Goal: Task Accomplishment & Management: Complete application form

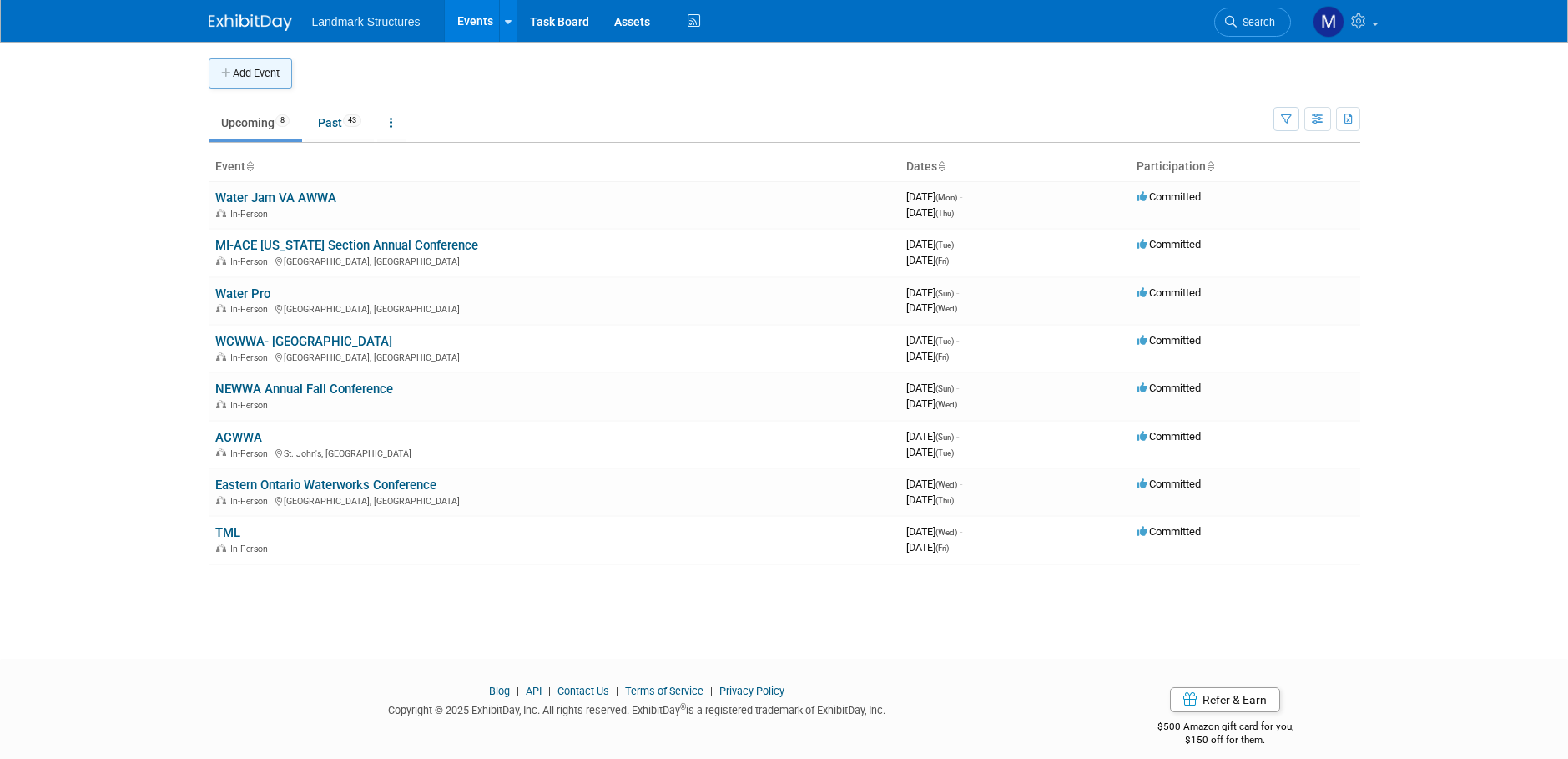
click at [251, 69] on button "Add Event" at bounding box center [250, 73] width 83 height 30
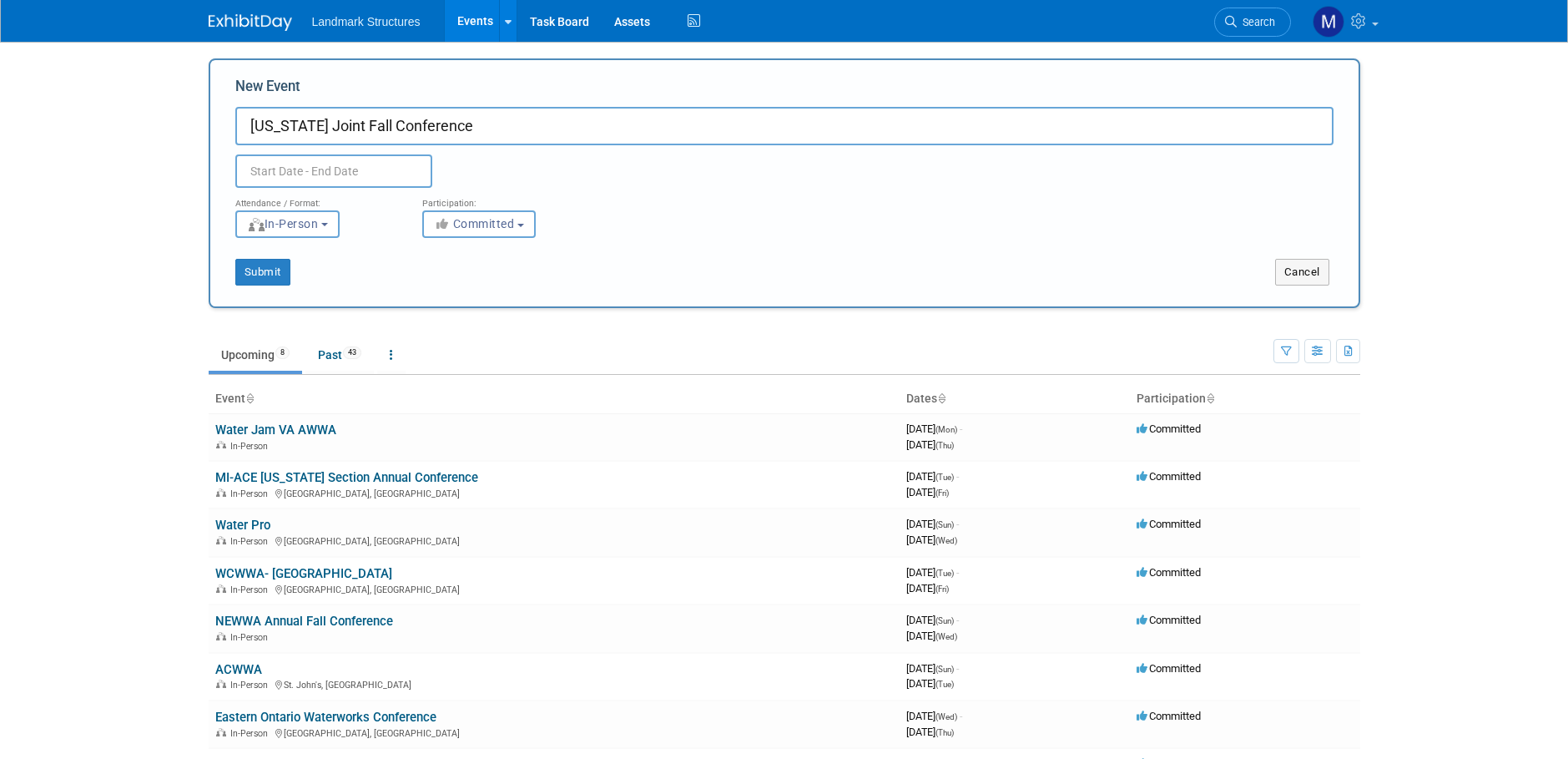
type input "[US_STATE] Joint Fall Conference"
click at [343, 161] on input "text" at bounding box center [333, 171] width 197 height 33
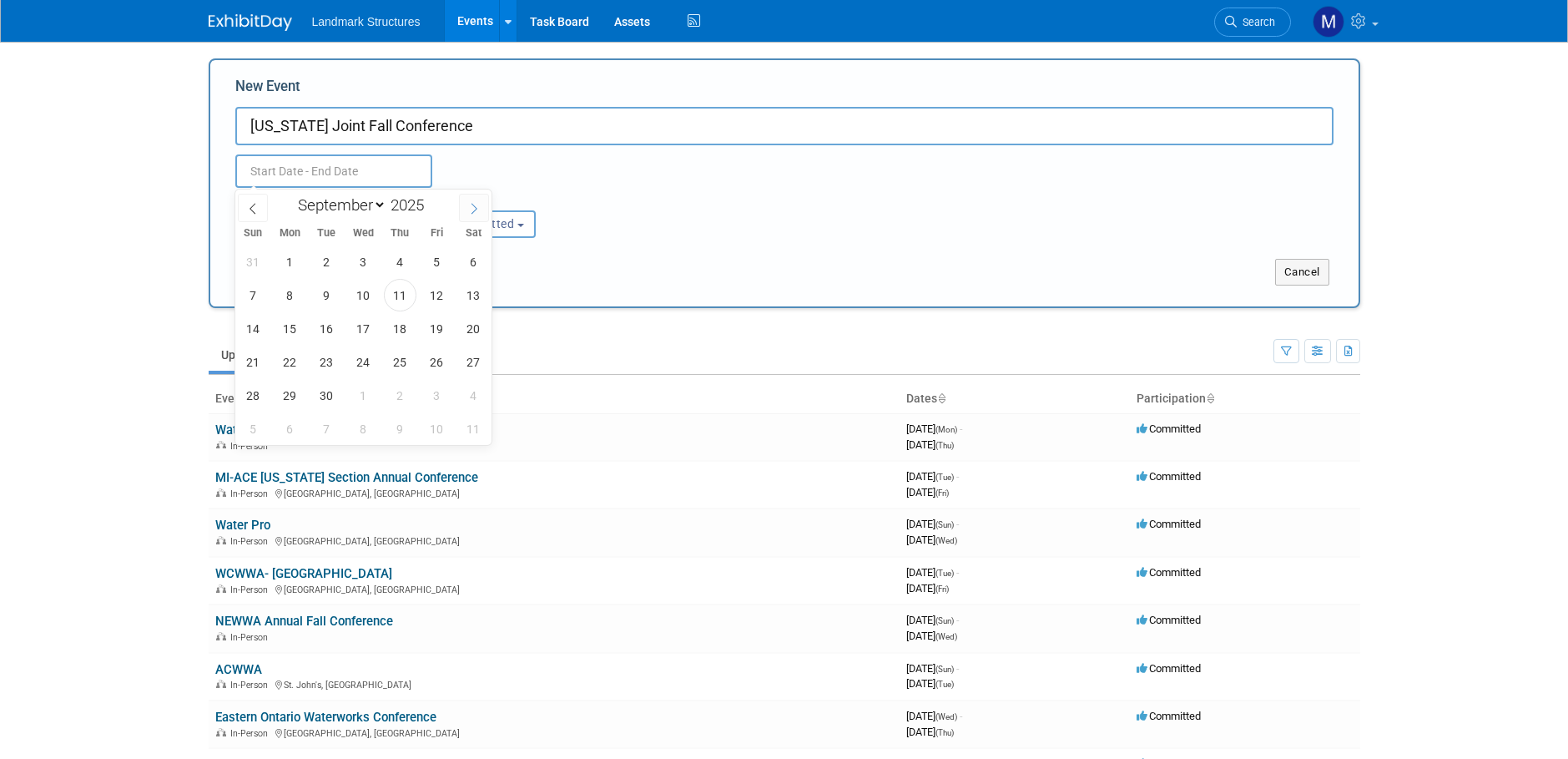
click at [471, 208] on icon at bounding box center [474, 208] width 12 height 12
select select "10"
click at [330, 289] on span "4" at bounding box center [326, 294] width 32 height 32
click at [404, 292] on span "6" at bounding box center [400, 294] width 32 height 32
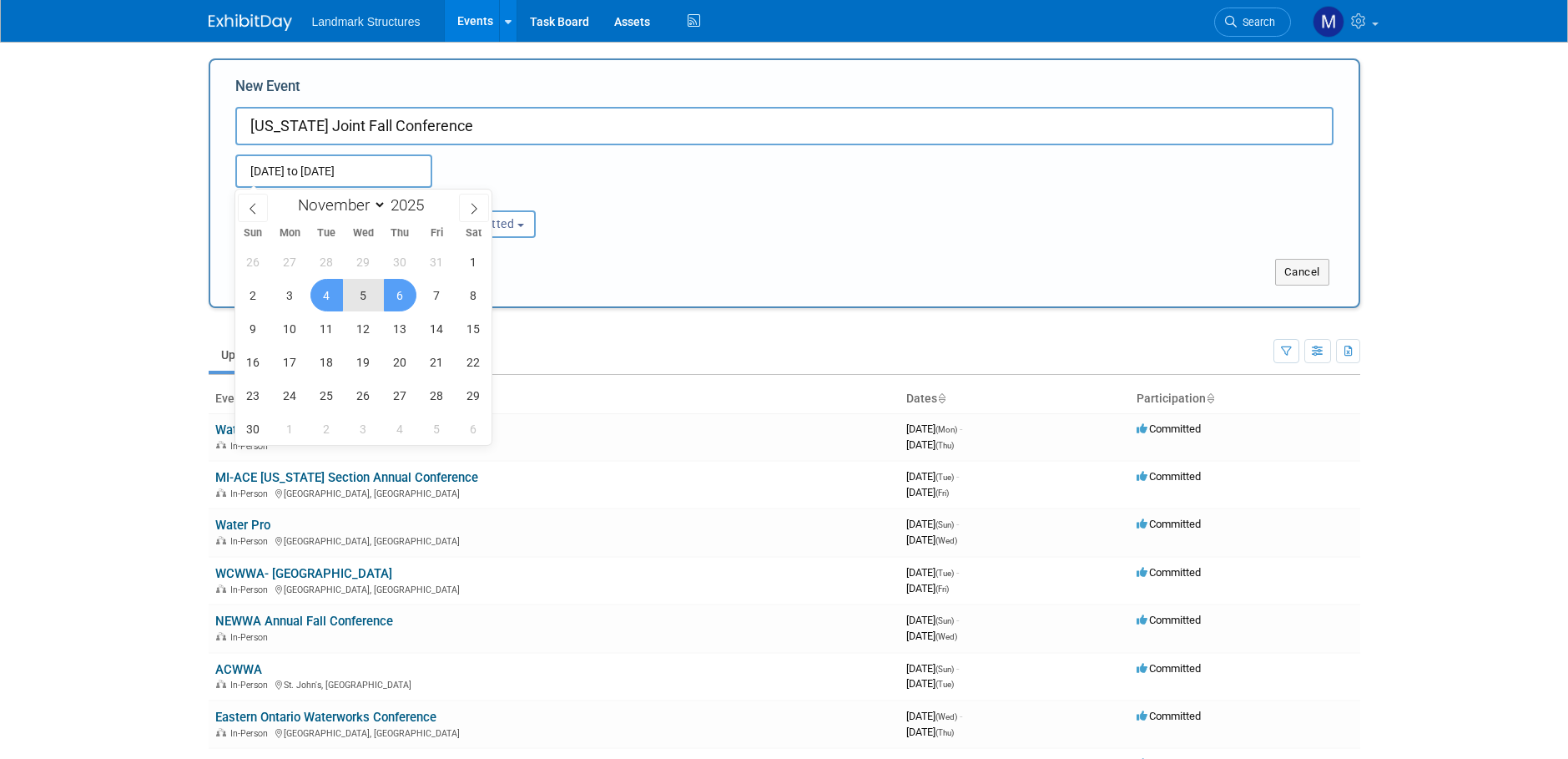
type input "[DATE] to [DATE]"
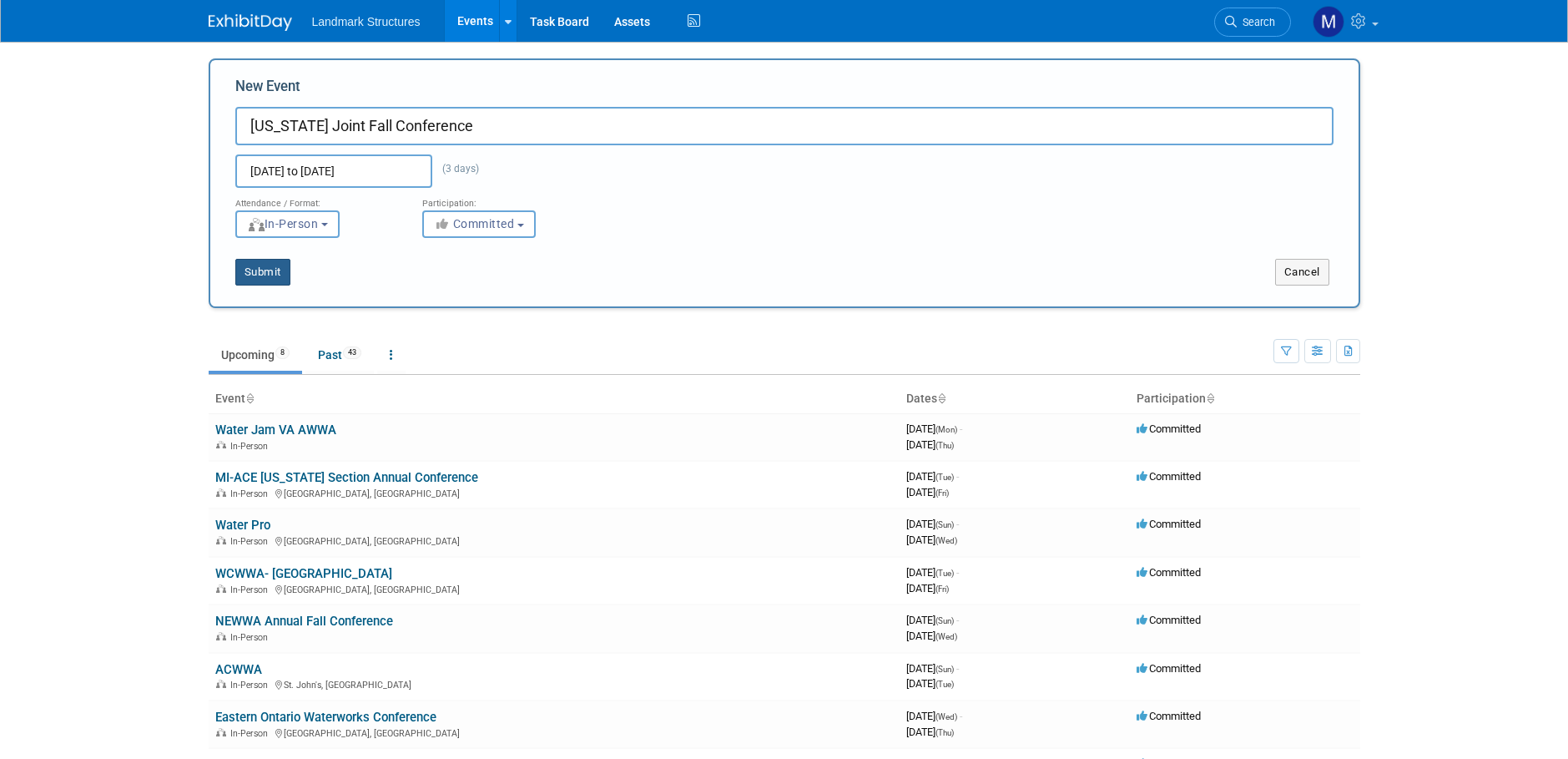
click at [278, 275] on button "Submit" at bounding box center [263, 272] width 56 height 27
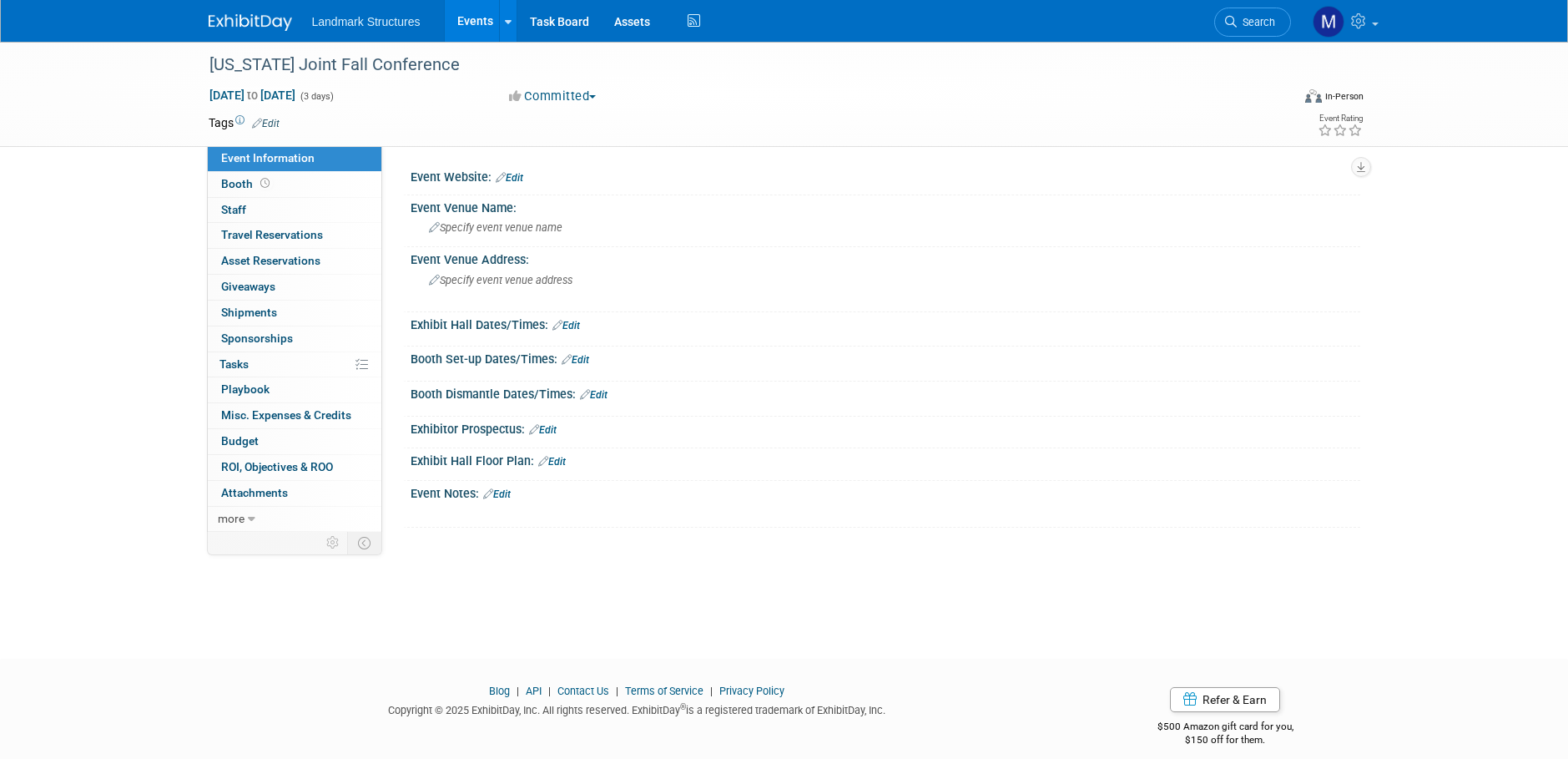
click at [521, 175] on link "Edit" at bounding box center [510, 178] width 28 height 12
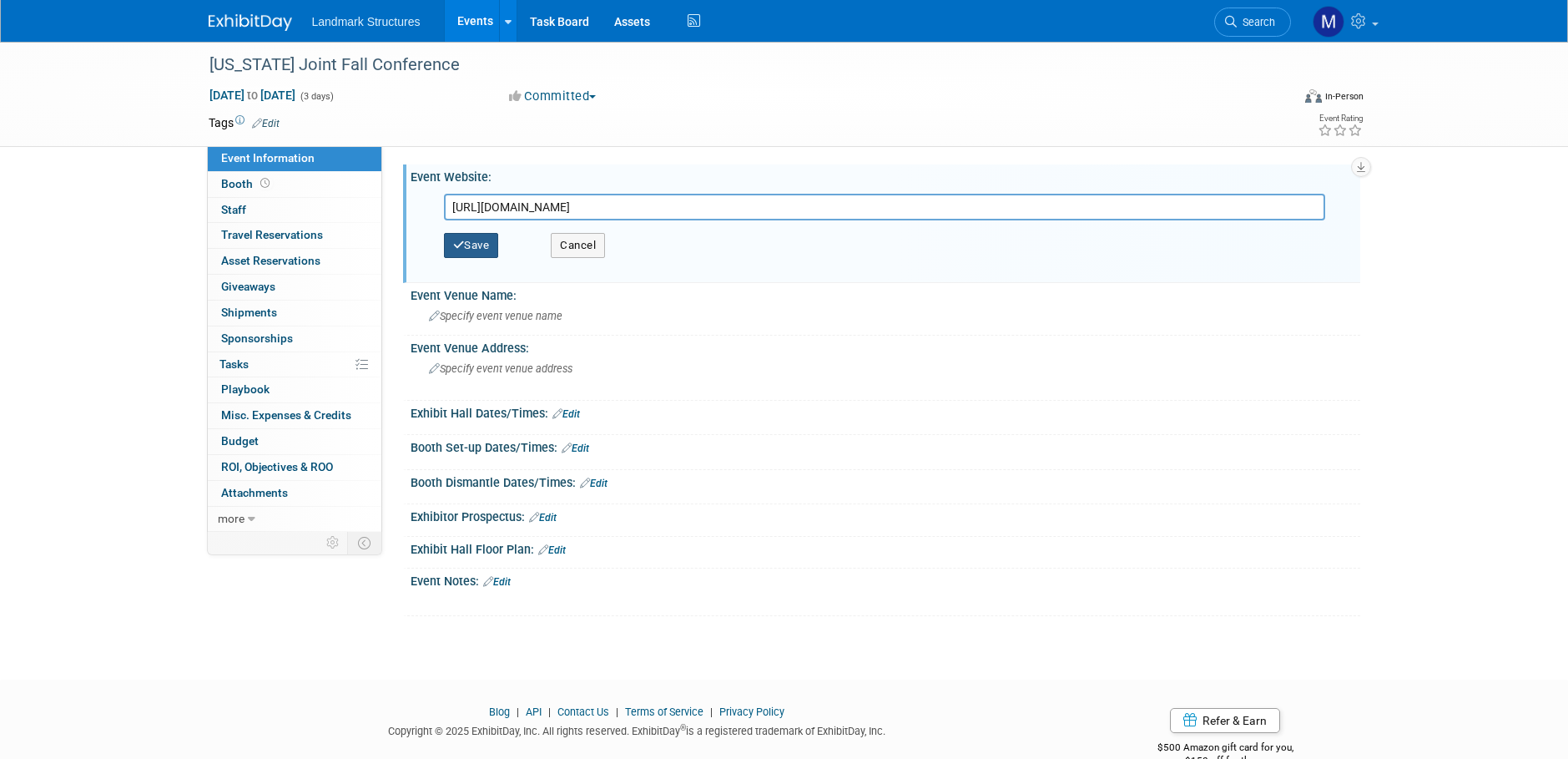
type input "[URL][DOMAIN_NAME]"
click at [493, 250] on button "Save" at bounding box center [472, 245] width 56 height 25
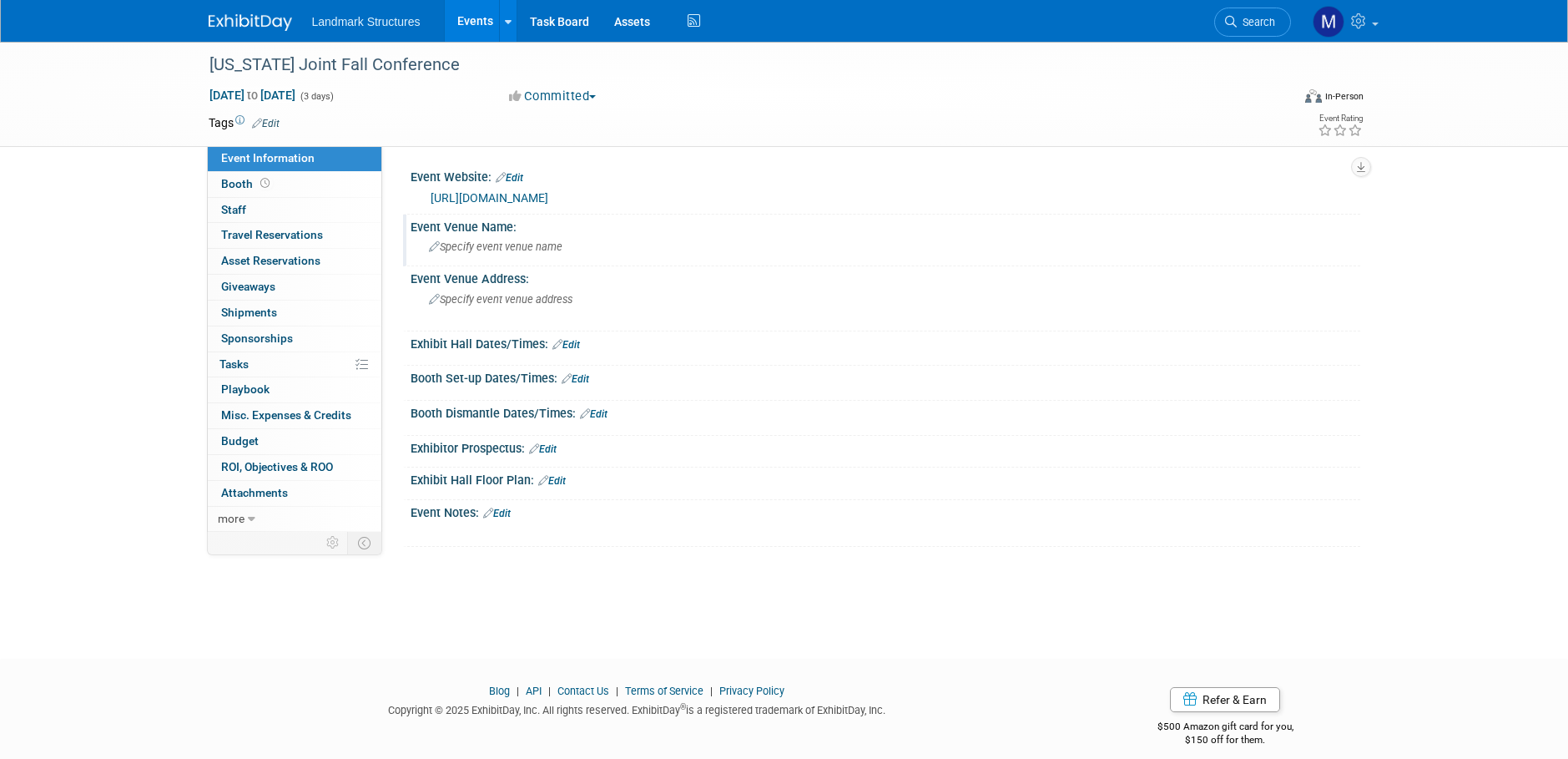
click at [479, 244] on span "Specify event venue name" at bounding box center [495, 247] width 133 height 13
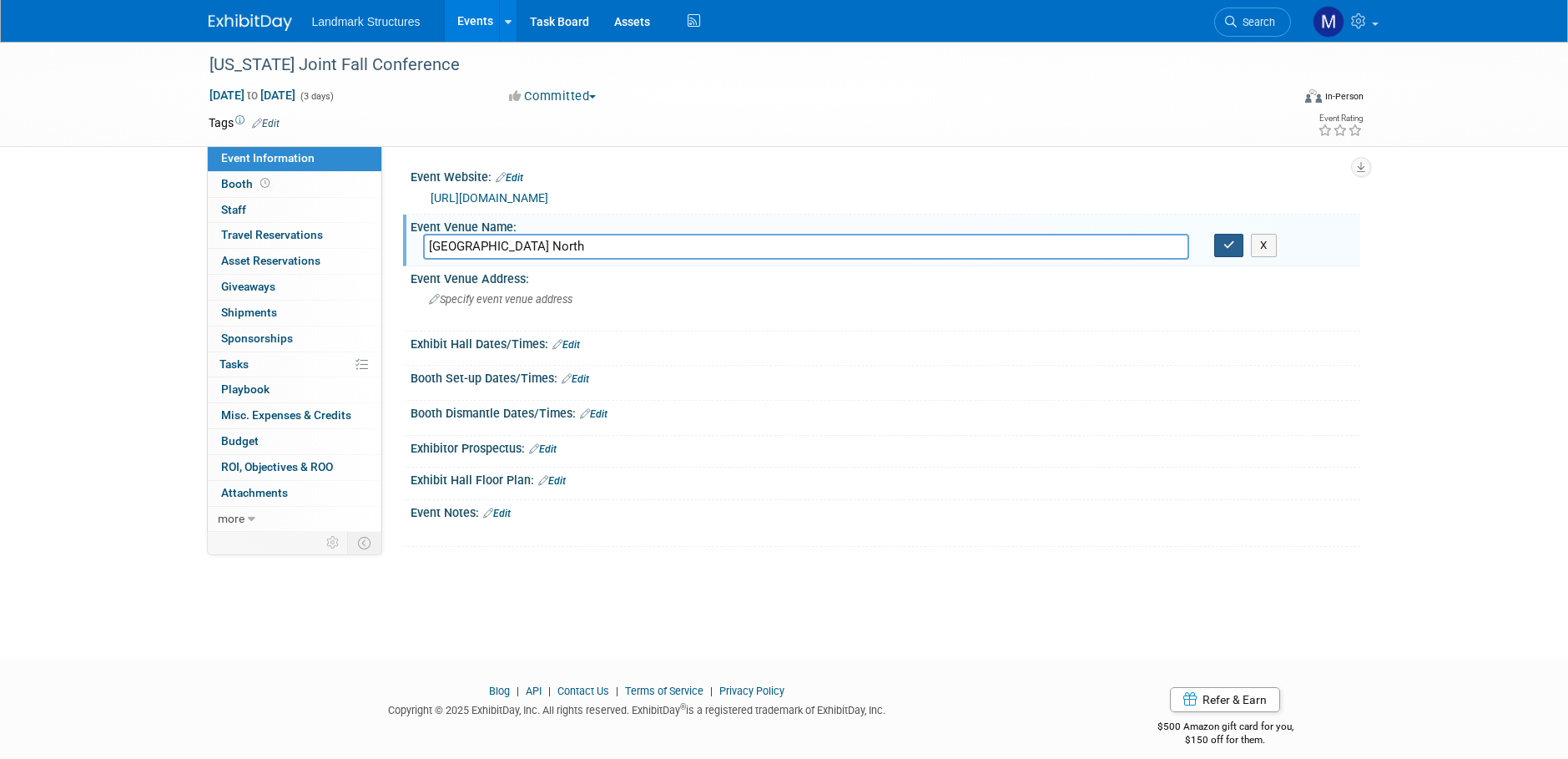
type input "[GEOGRAPHIC_DATA] North"
click at [1225, 248] on icon "button" at bounding box center [1229, 245] width 12 height 11
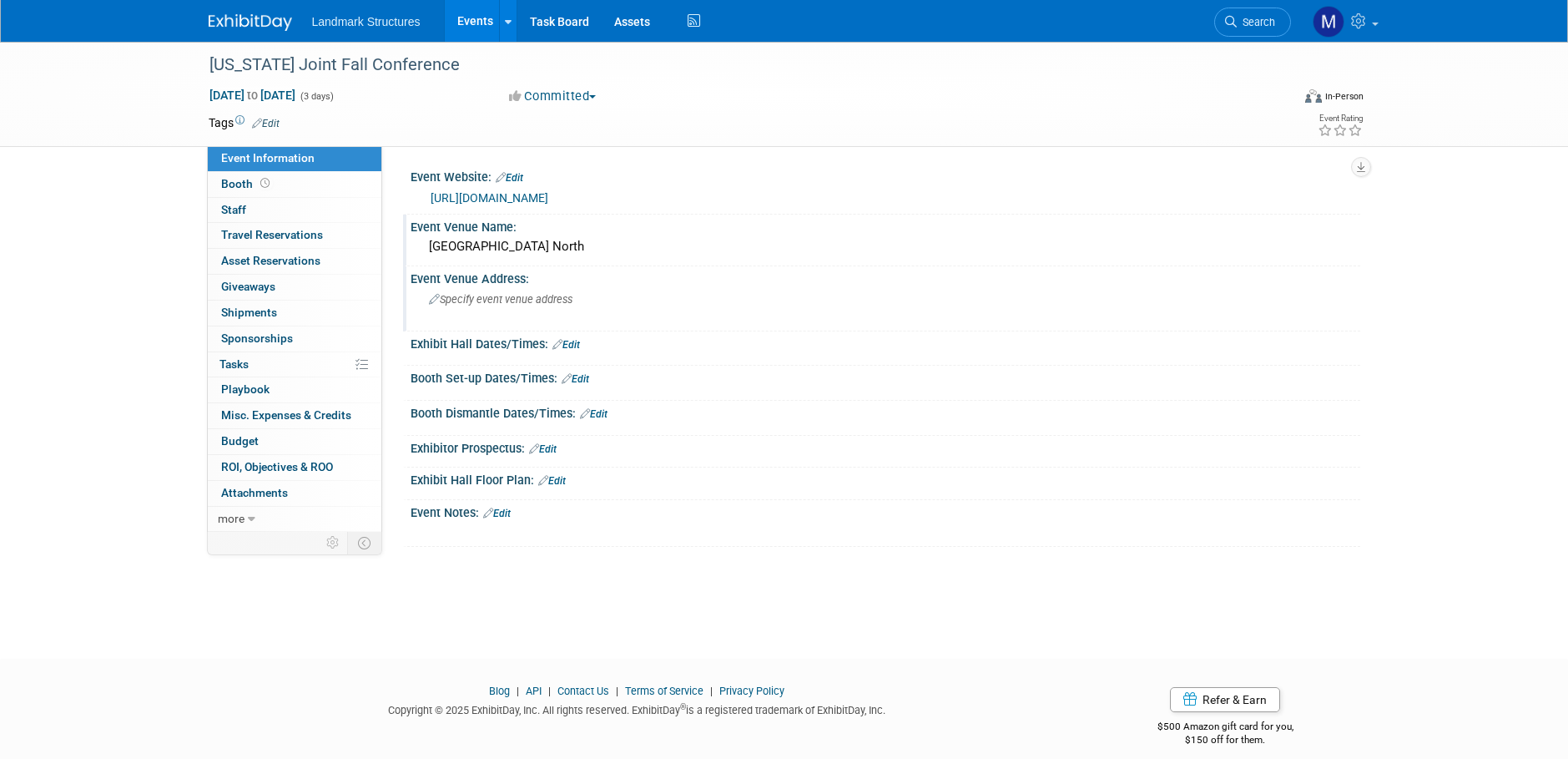
click at [509, 306] on div "Specify event venue address" at bounding box center [608, 305] width 370 height 38
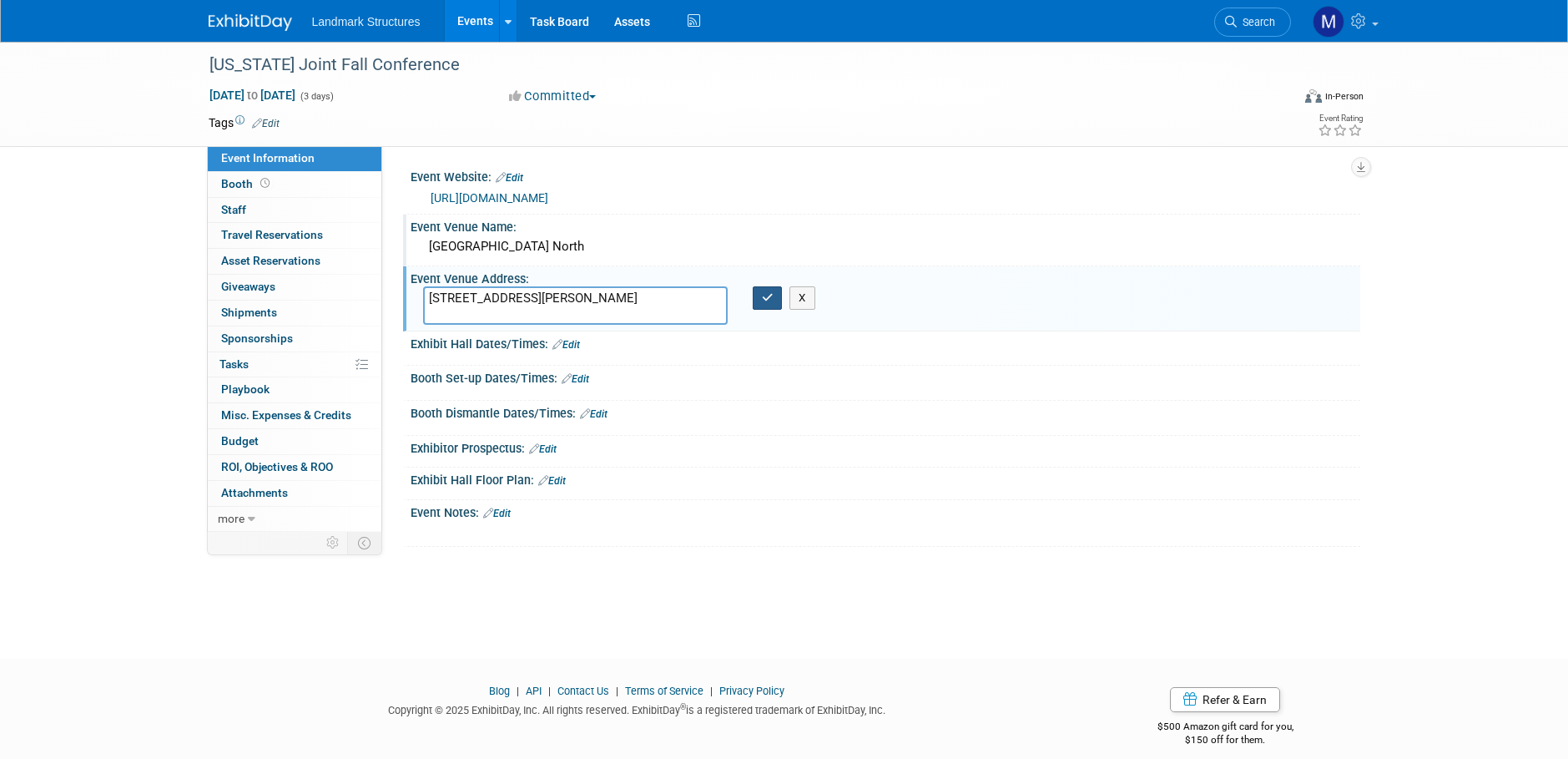
type textarea "[STREET_ADDRESS][PERSON_NAME]"
click at [762, 299] on icon "button" at bounding box center [767, 298] width 12 height 11
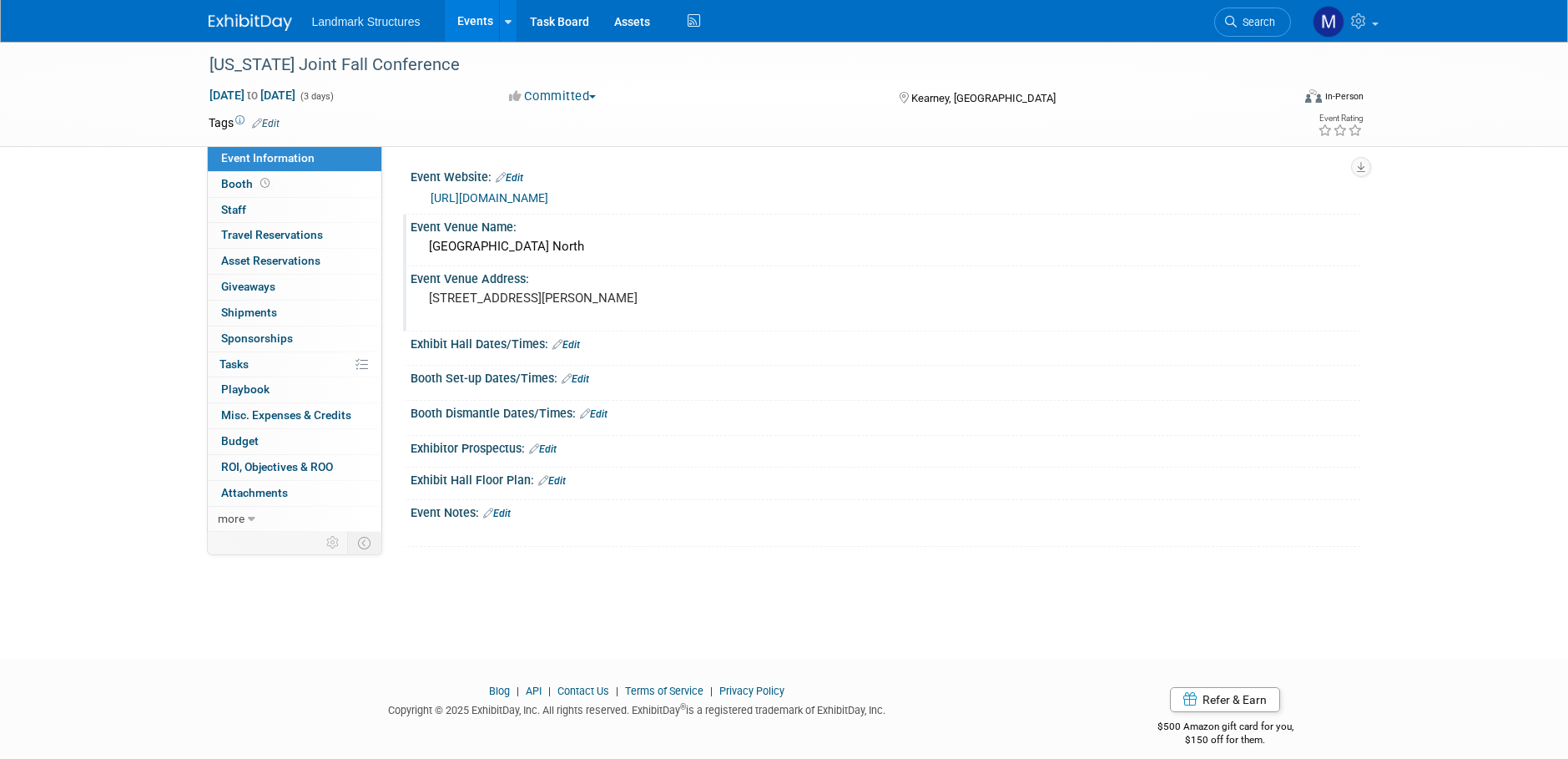
click at [590, 374] on link "Edit" at bounding box center [576, 379] width 28 height 12
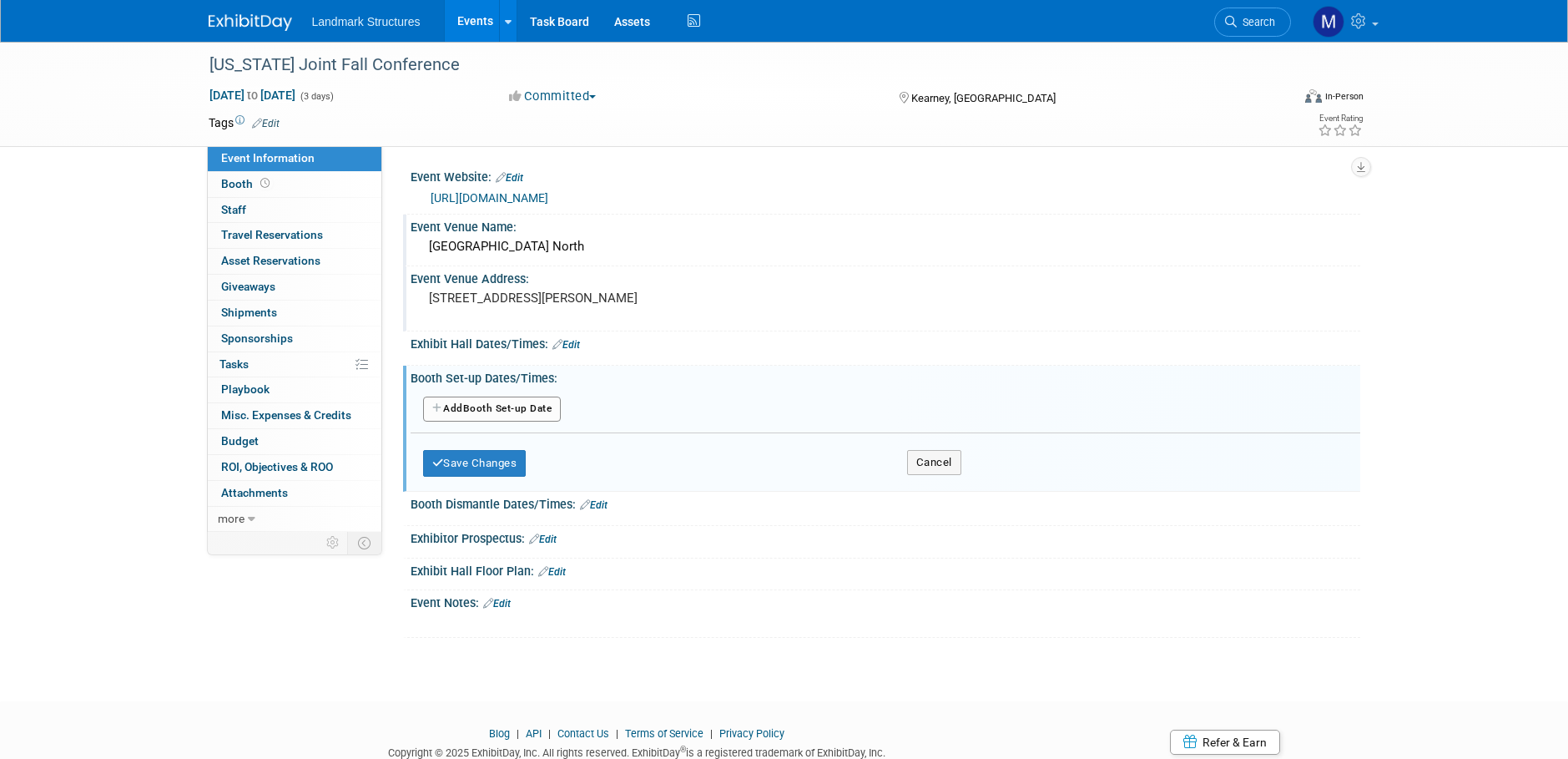
click at [540, 410] on button "Add Another Booth Set-up Date" at bounding box center [492, 408] width 139 height 25
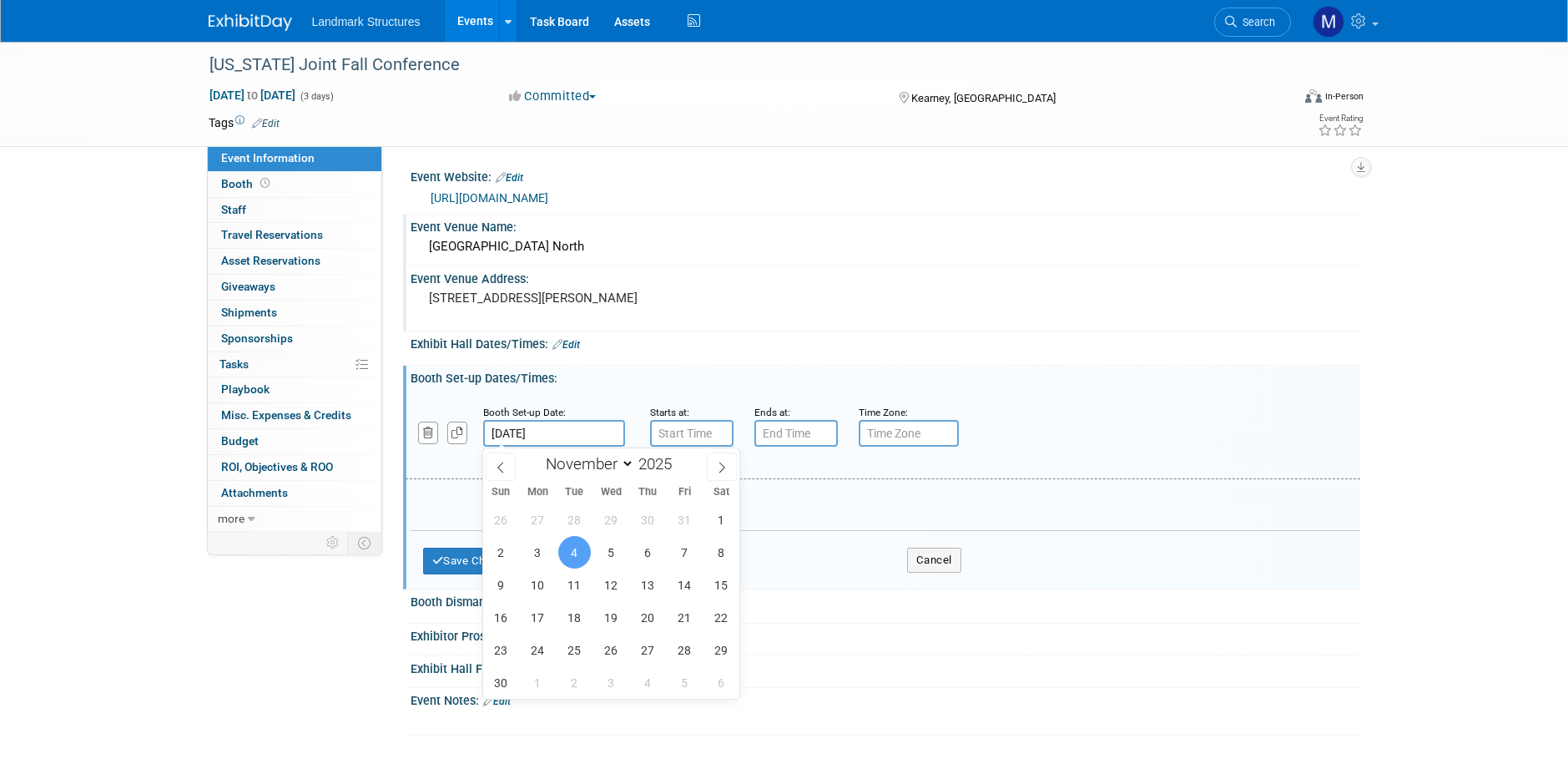
click at [548, 435] on input "[DATE]" at bounding box center [554, 433] width 142 height 27
click at [530, 557] on span "3" at bounding box center [538, 552] width 32 height 32
type input "[DATE]"
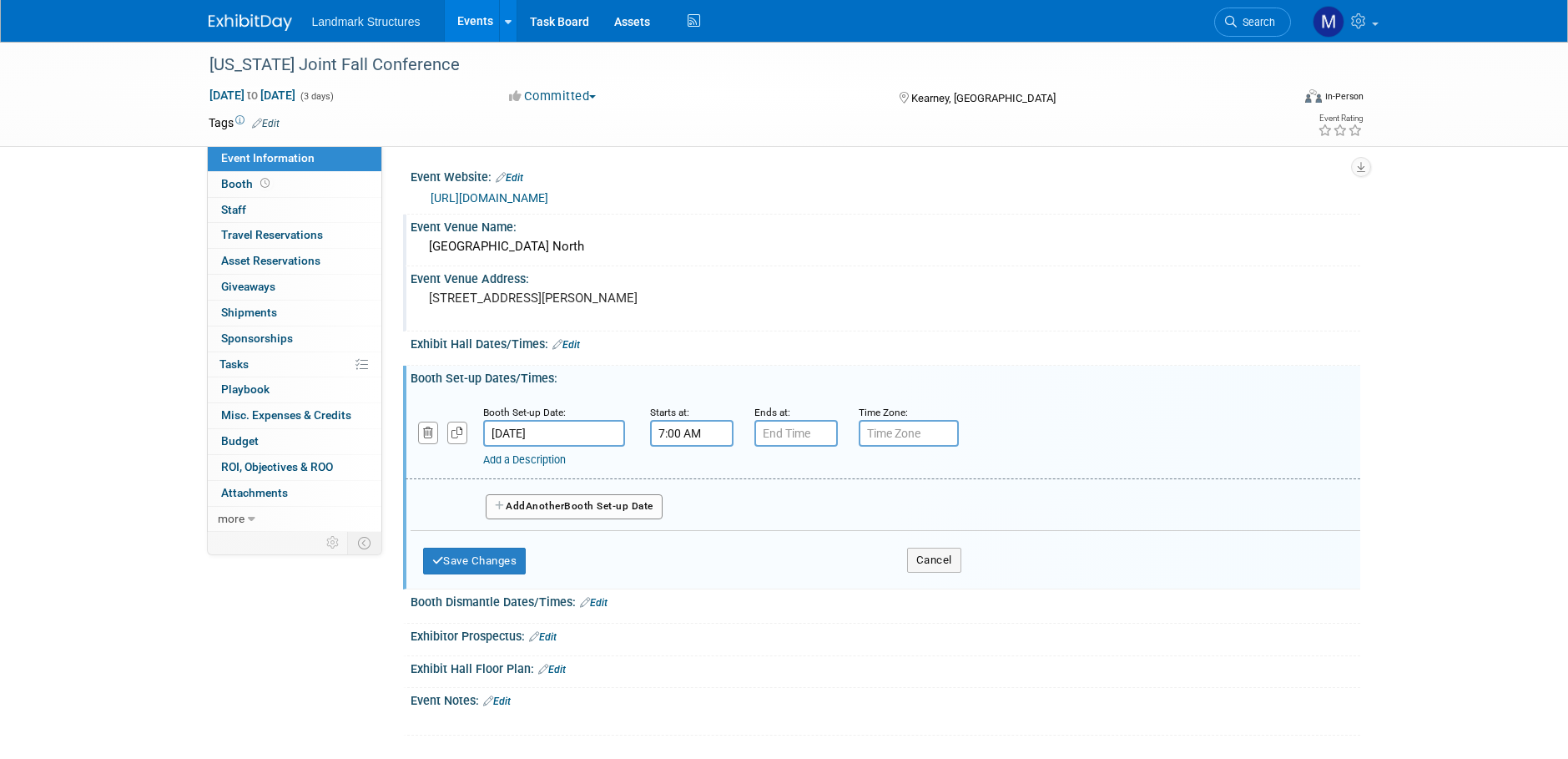
click at [678, 430] on input "7:00 AM" at bounding box center [691, 433] width 83 height 27
click at [682, 500] on span "07" at bounding box center [689, 510] width 31 height 30
click at [695, 483] on td "12" at bounding box center [681, 475] width 54 height 45
click at [833, 509] on button "AM" at bounding box center [835, 510] width 30 height 29
type input "12:00 PM"
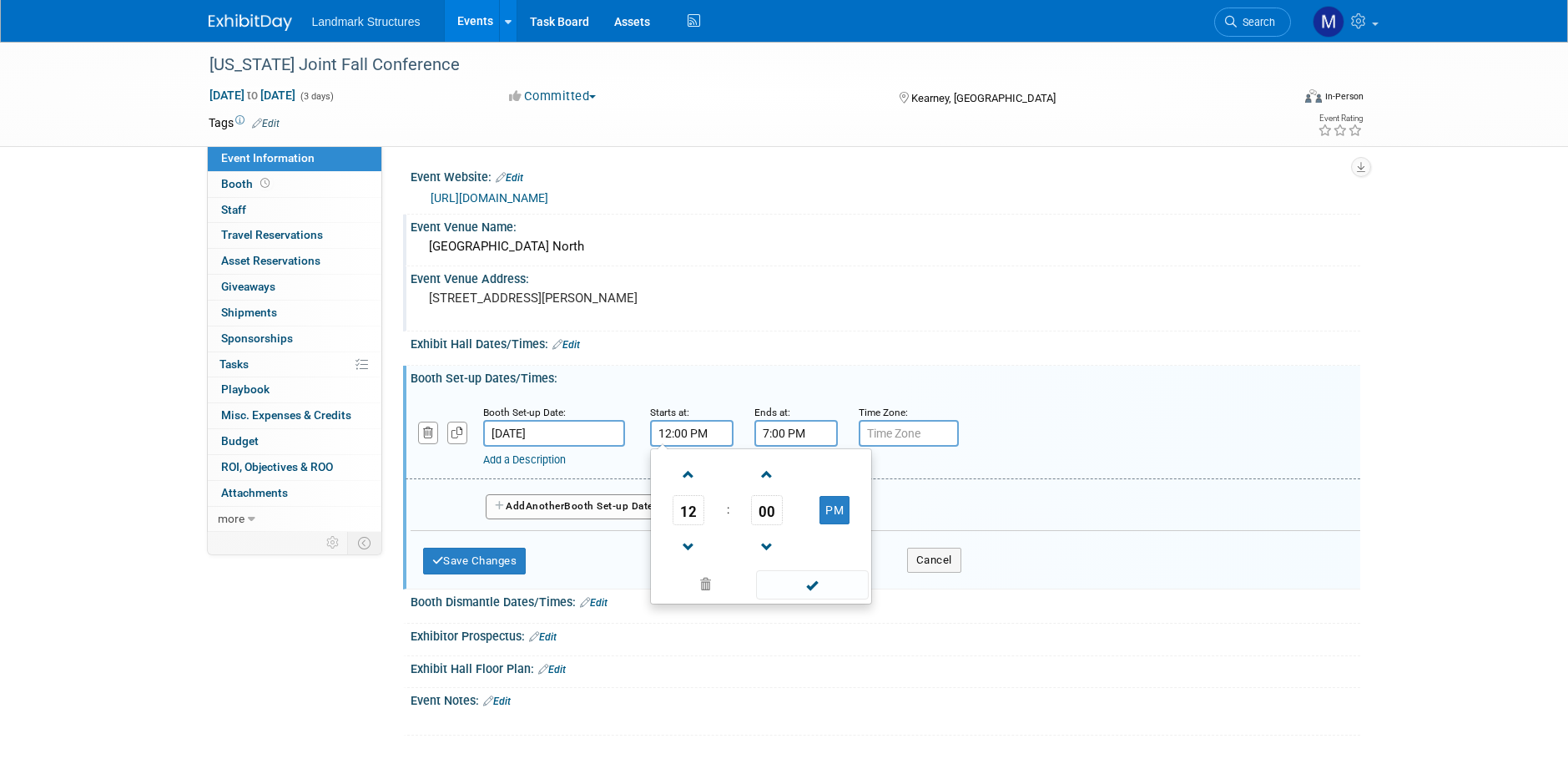
click at [800, 435] on input "7:00 PM" at bounding box center [796, 433] width 83 height 27
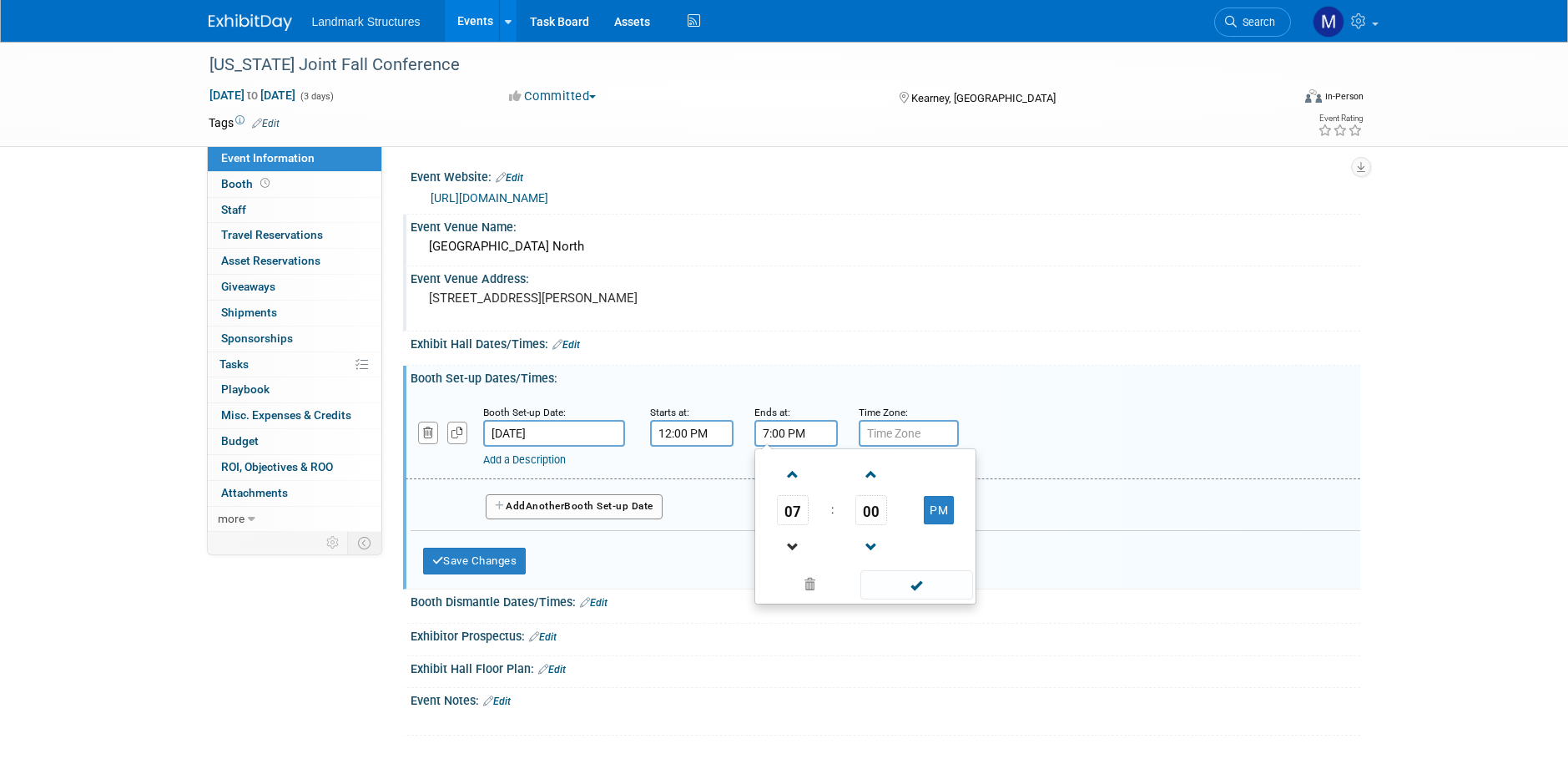
click at [800, 528] on link at bounding box center [793, 546] width 31 height 43
click at [796, 521] on span "06" at bounding box center [793, 510] width 31 height 30
click at [890, 489] on td "02" at bounding box center [892, 475] width 54 height 45
click at [941, 591] on span at bounding box center [917, 585] width 113 height 30
click at [779, 440] on input "2:00 PM" at bounding box center [796, 433] width 83 height 27
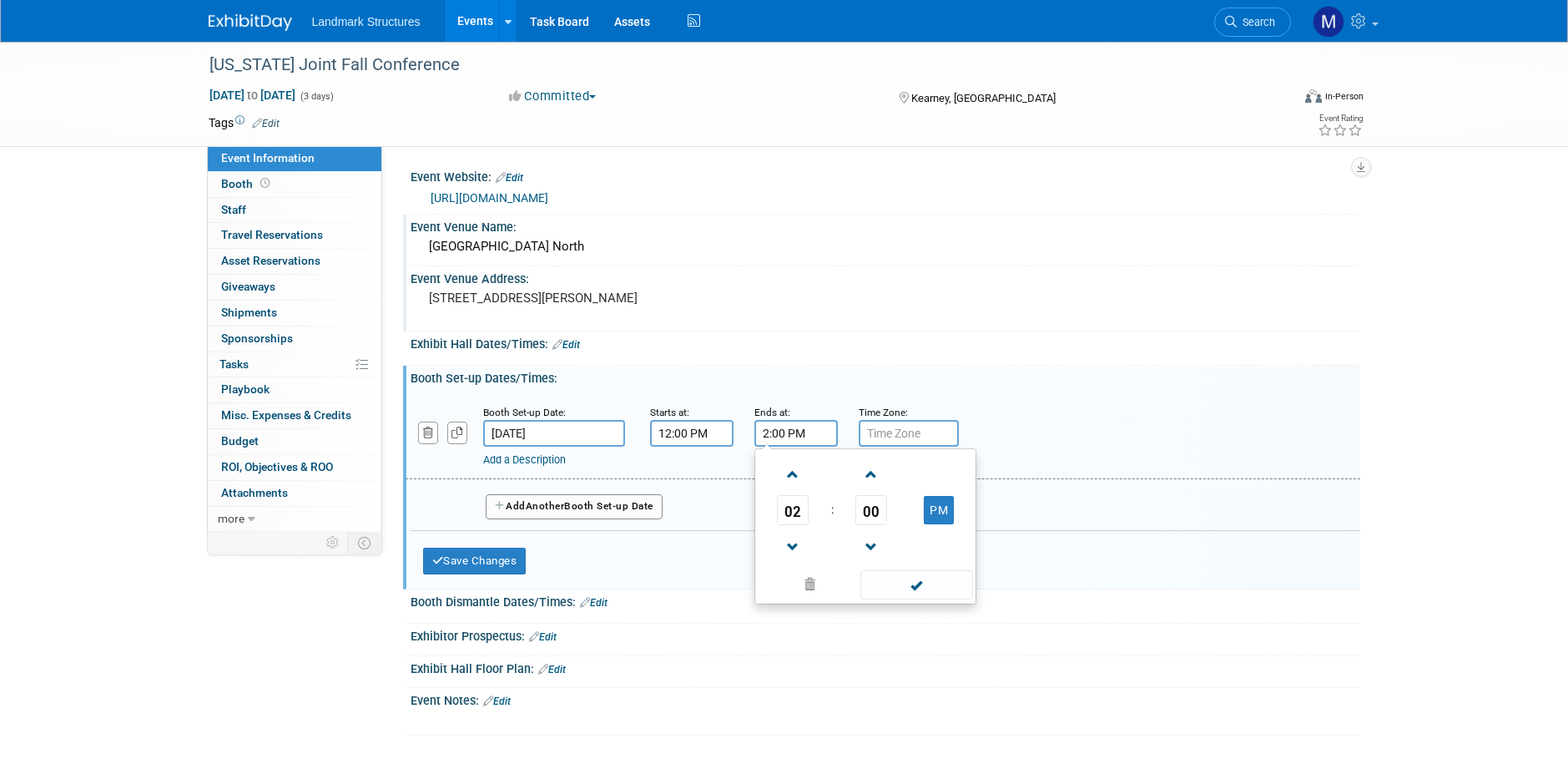
click at [799, 520] on span "02" at bounding box center [793, 510] width 31 height 30
click at [931, 530] on td "07" at bounding box center [946, 519] width 54 height 45
type input "7:00 PM"
click at [916, 589] on span at bounding box center [917, 585] width 113 height 30
click at [667, 438] on input "12:00 PM" at bounding box center [691, 433] width 83 height 27
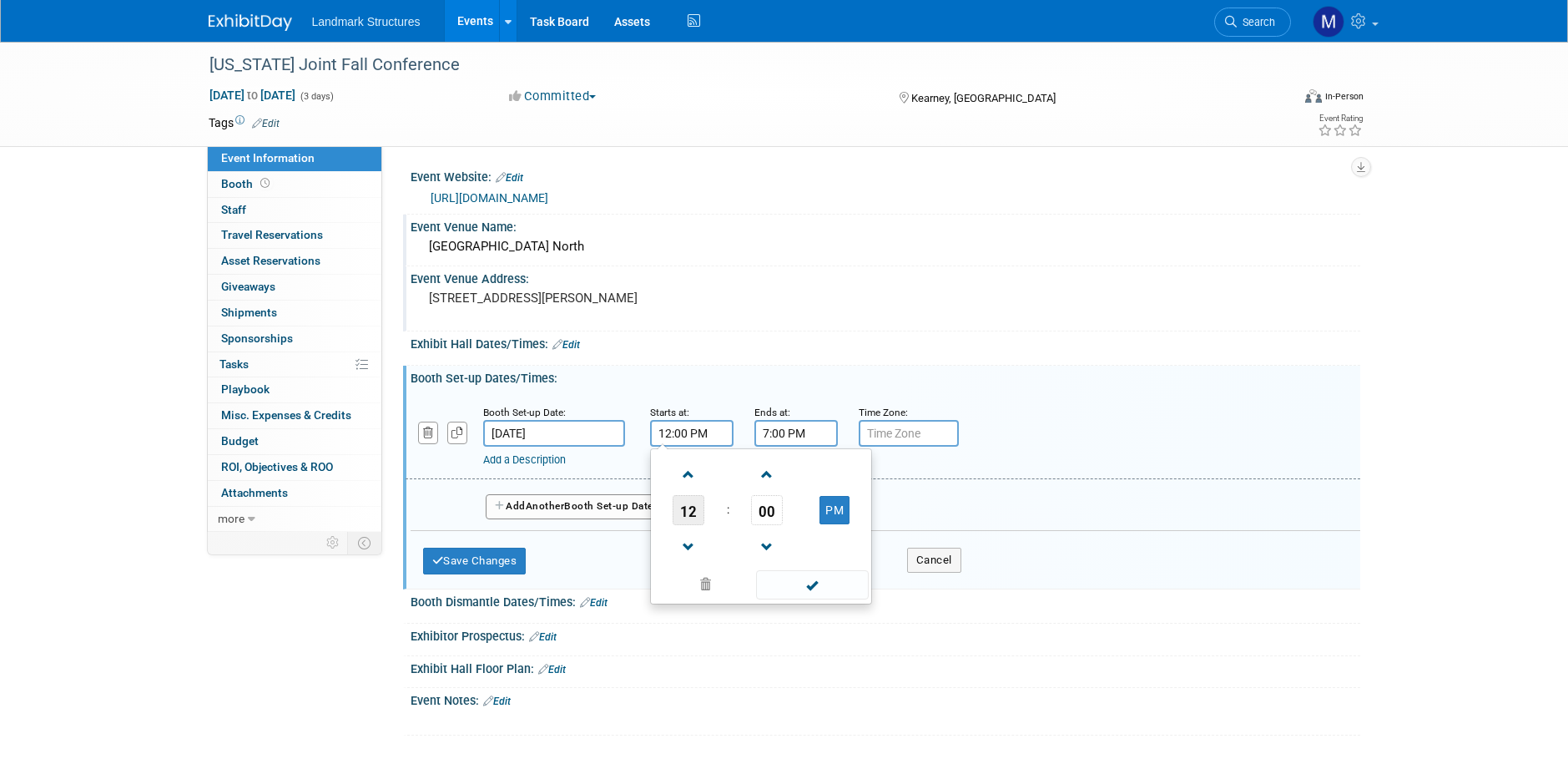
click at [694, 523] on span "12" at bounding box center [689, 510] width 31 height 30
click at [802, 483] on td "02" at bounding box center [788, 475] width 54 height 45
type input "2:00 PM"
click at [820, 584] on span at bounding box center [813, 585] width 113 height 30
click at [562, 514] on button "Add Another Booth Set-up Date" at bounding box center [574, 506] width 177 height 25
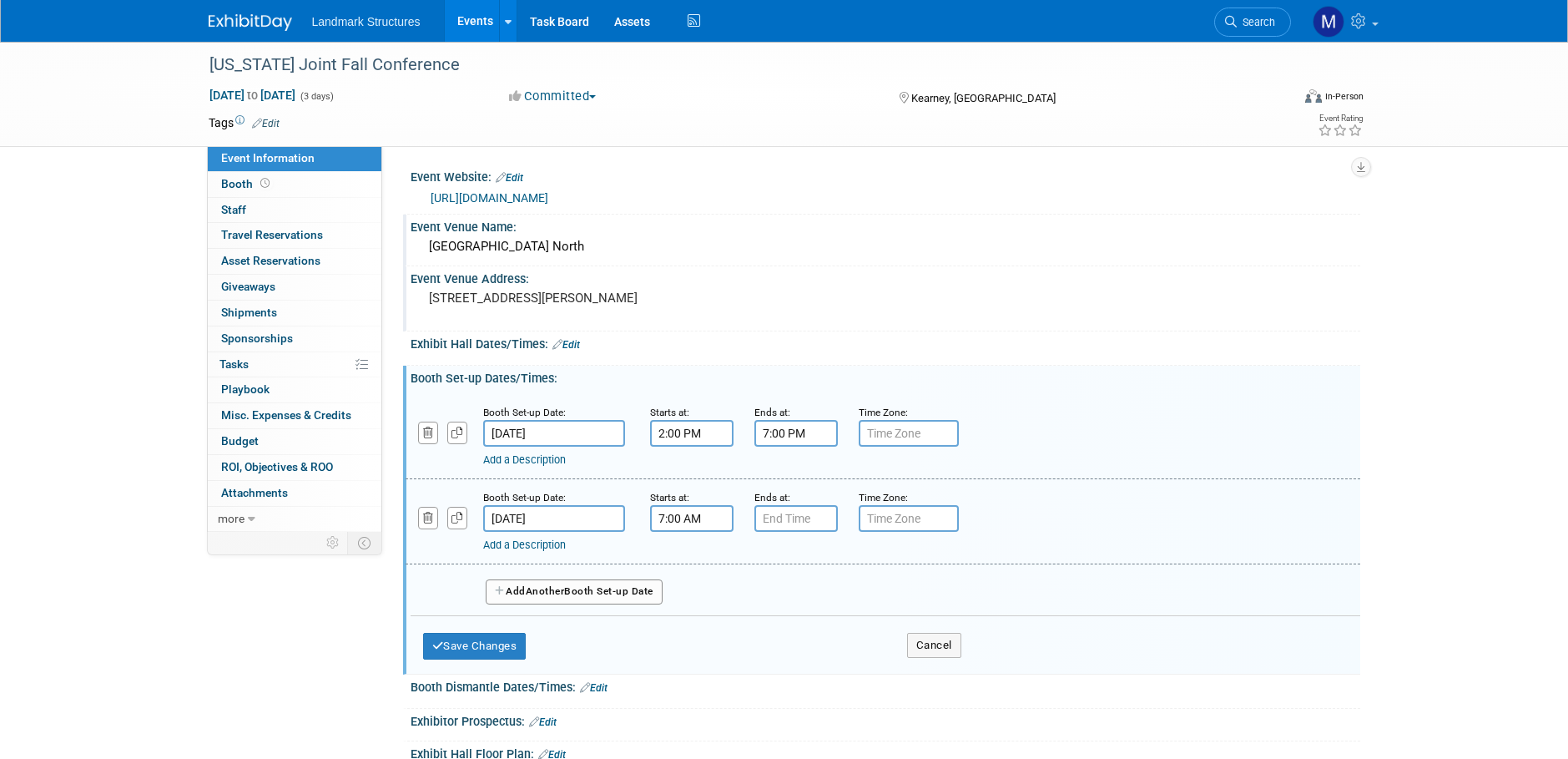
click at [689, 522] on input "7:00 AM" at bounding box center [691, 518] width 83 height 27
click at [692, 591] on span "07" at bounding box center [689, 595] width 31 height 30
click at [809, 605] on td "06" at bounding box center [788, 604] width 54 height 45
click at [760, 595] on span "00" at bounding box center [767, 595] width 31 height 30
click at [785, 609] on td "30" at bounding box center [788, 604] width 54 height 45
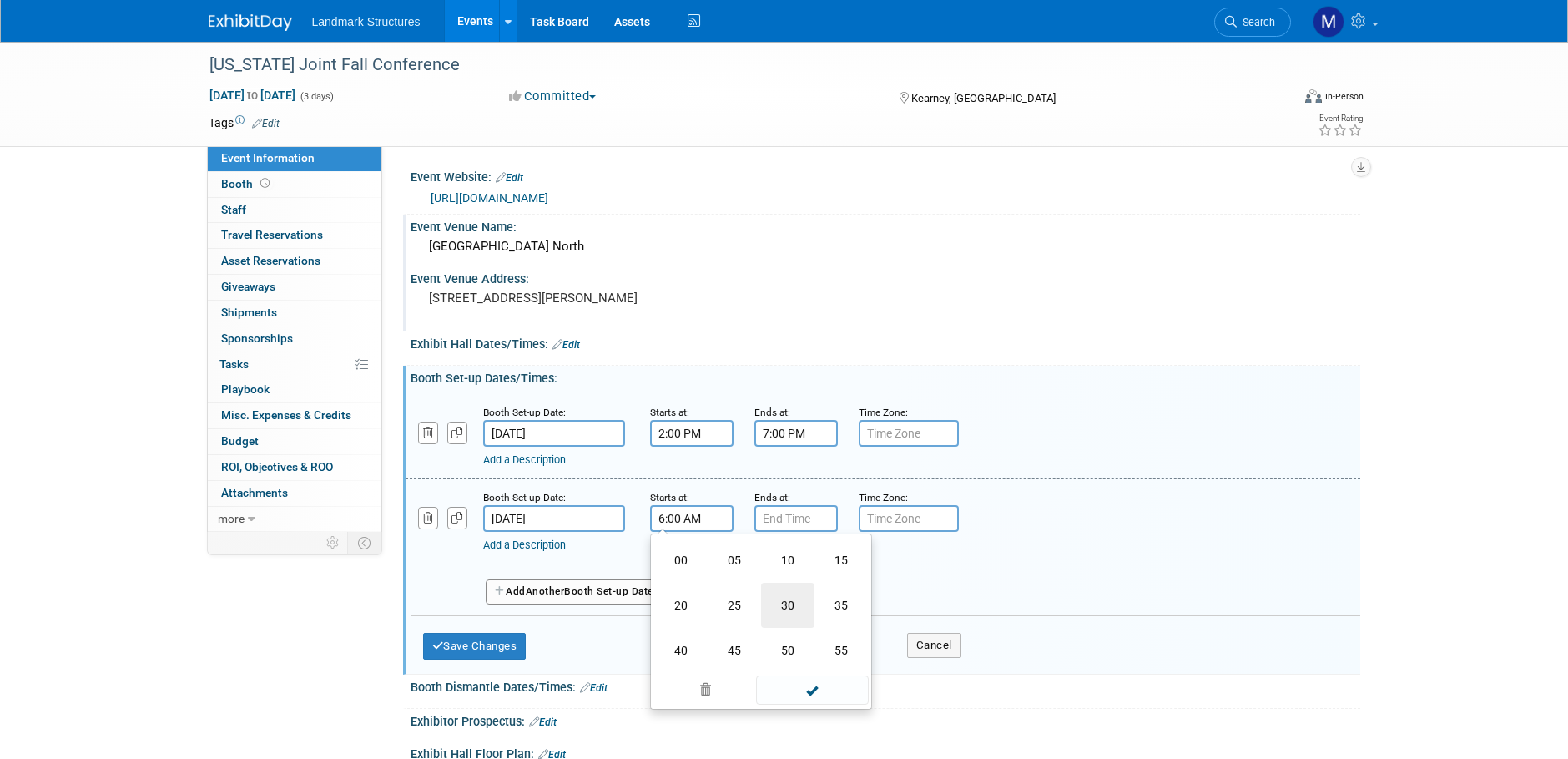
type input "6:30 AM"
click at [787, 522] on input "7:00 PM" at bounding box center [796, 518] width 83 height 27
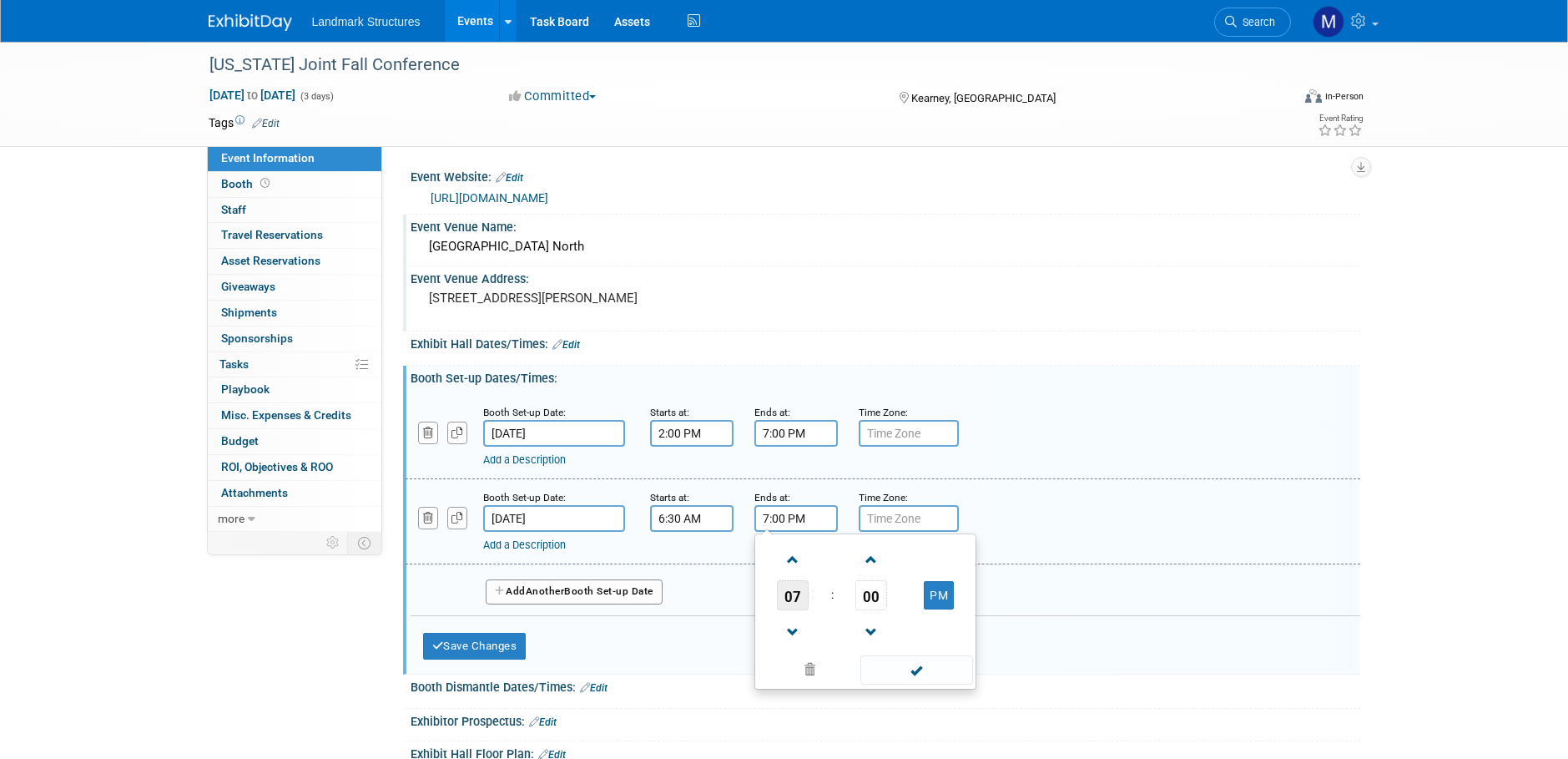
click at [799, 605] on span "07" at bounding box center [793, 595] width 31 height 30
click at [779, 652] on td "08" at bounding box center [786, 650] width 54 height 45
click at [941, 599] on button "PM" at bounding box center [939, 595] width 30 height 29
type input "8:00 AM"
click at [902, 669] on span at bounding box center [917, 670] width 113 height 30
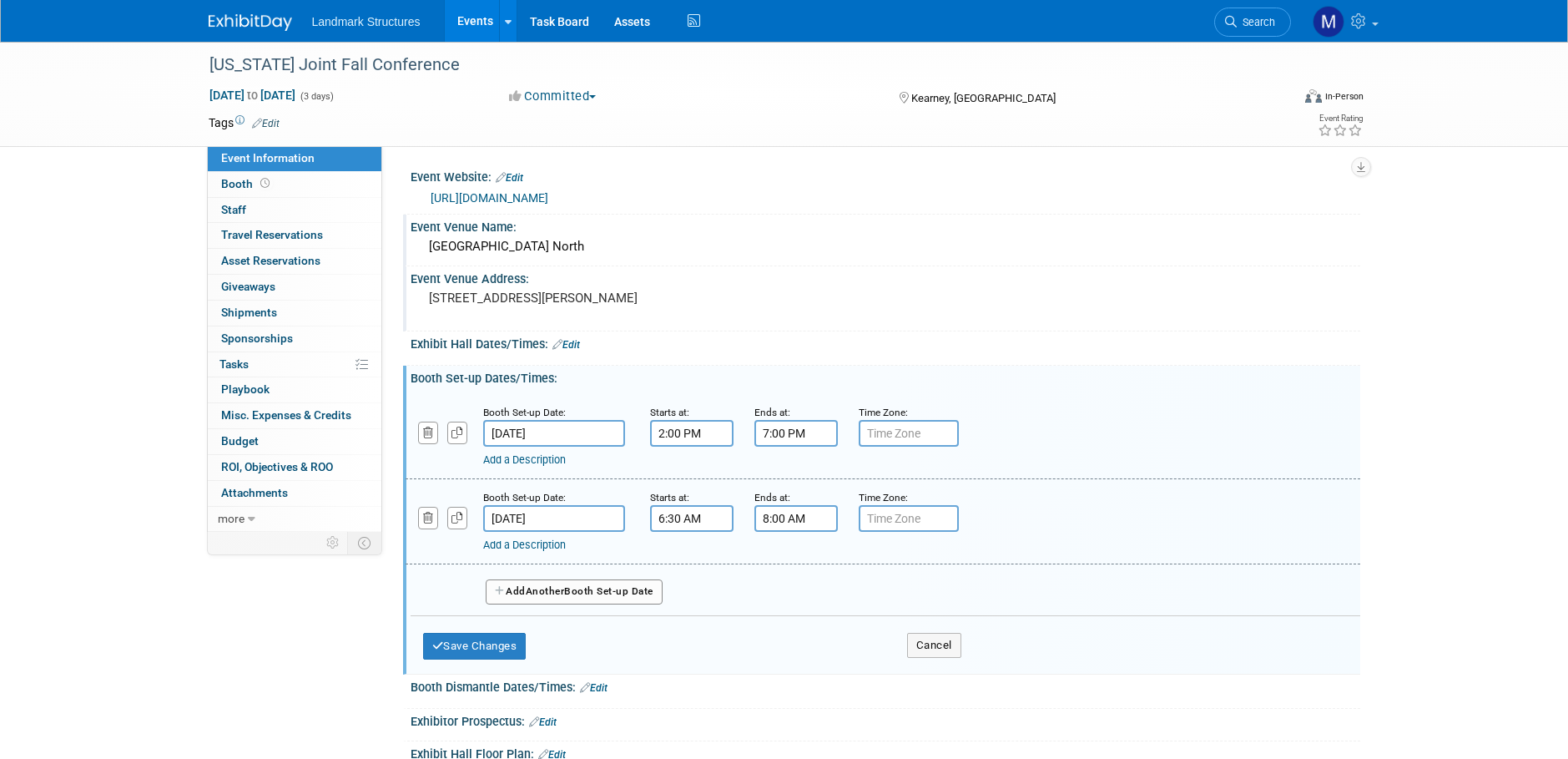
scroll to position [83, 0]
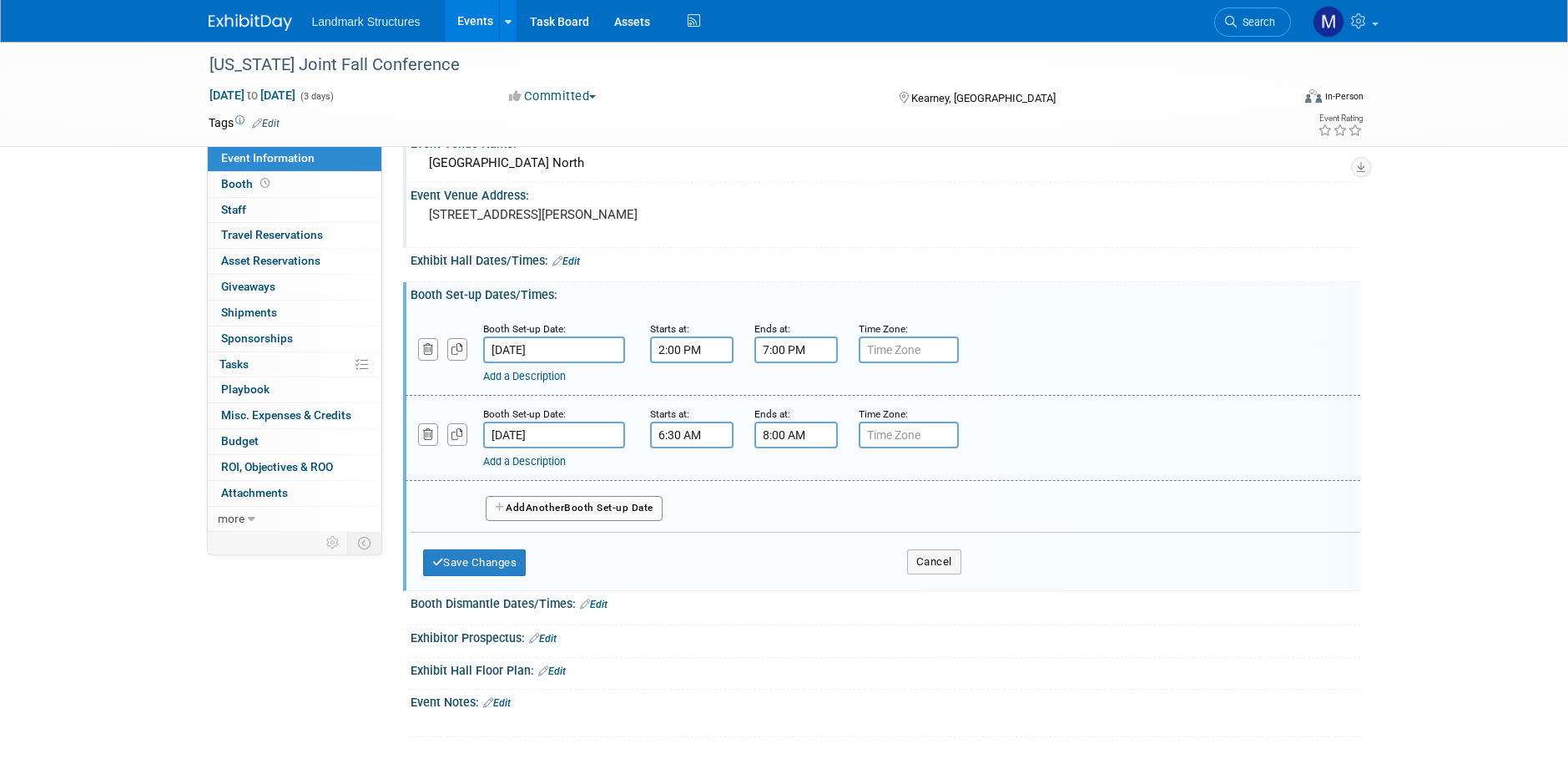
click at [598, 604] on link "Edit" at bounding box center [594, 604] width 28 height 12
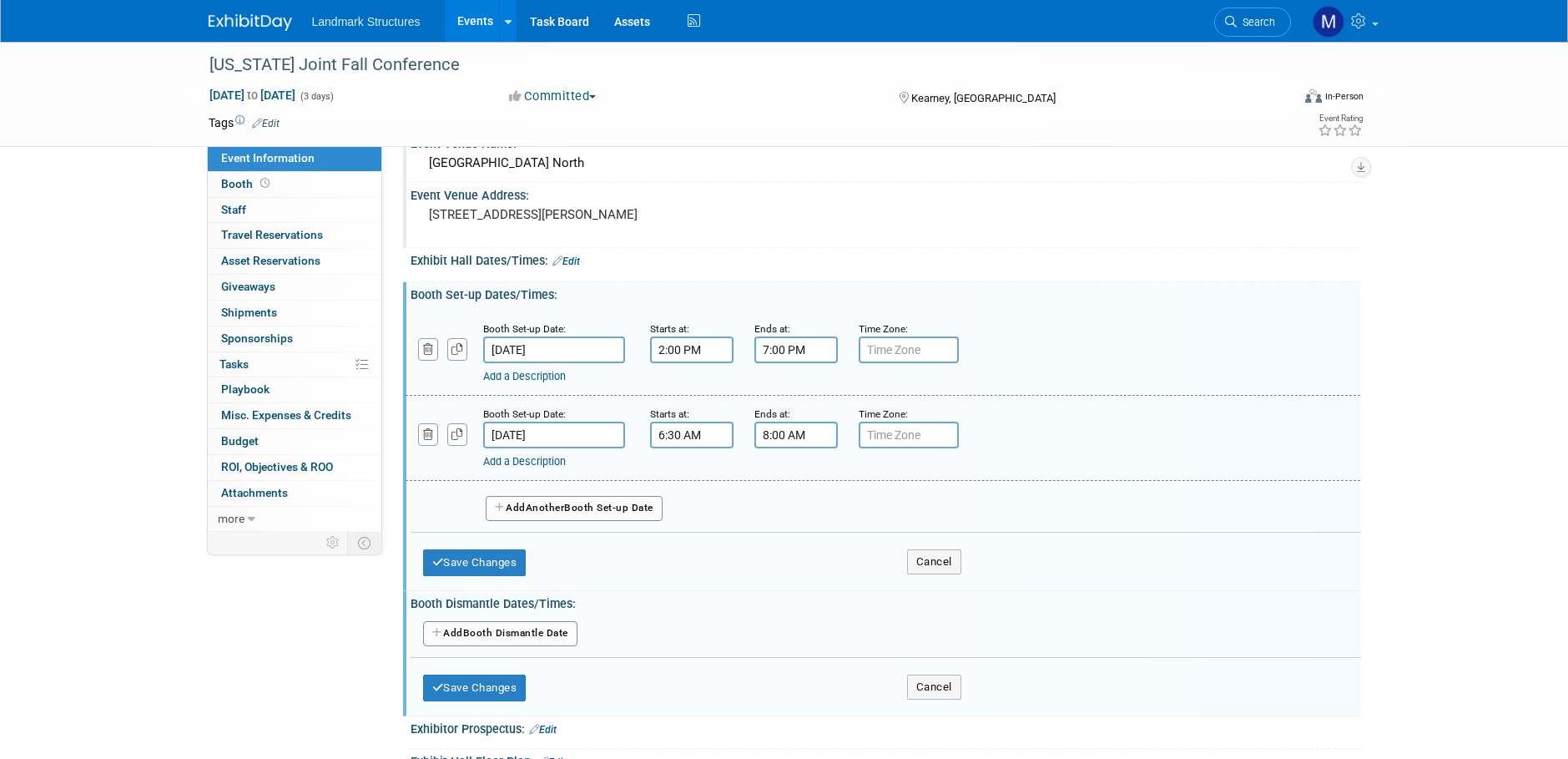
click at [515, 636] on button "Add Another Booth Dismantle Date" at bounding box center [500, 633] width 155 height 25
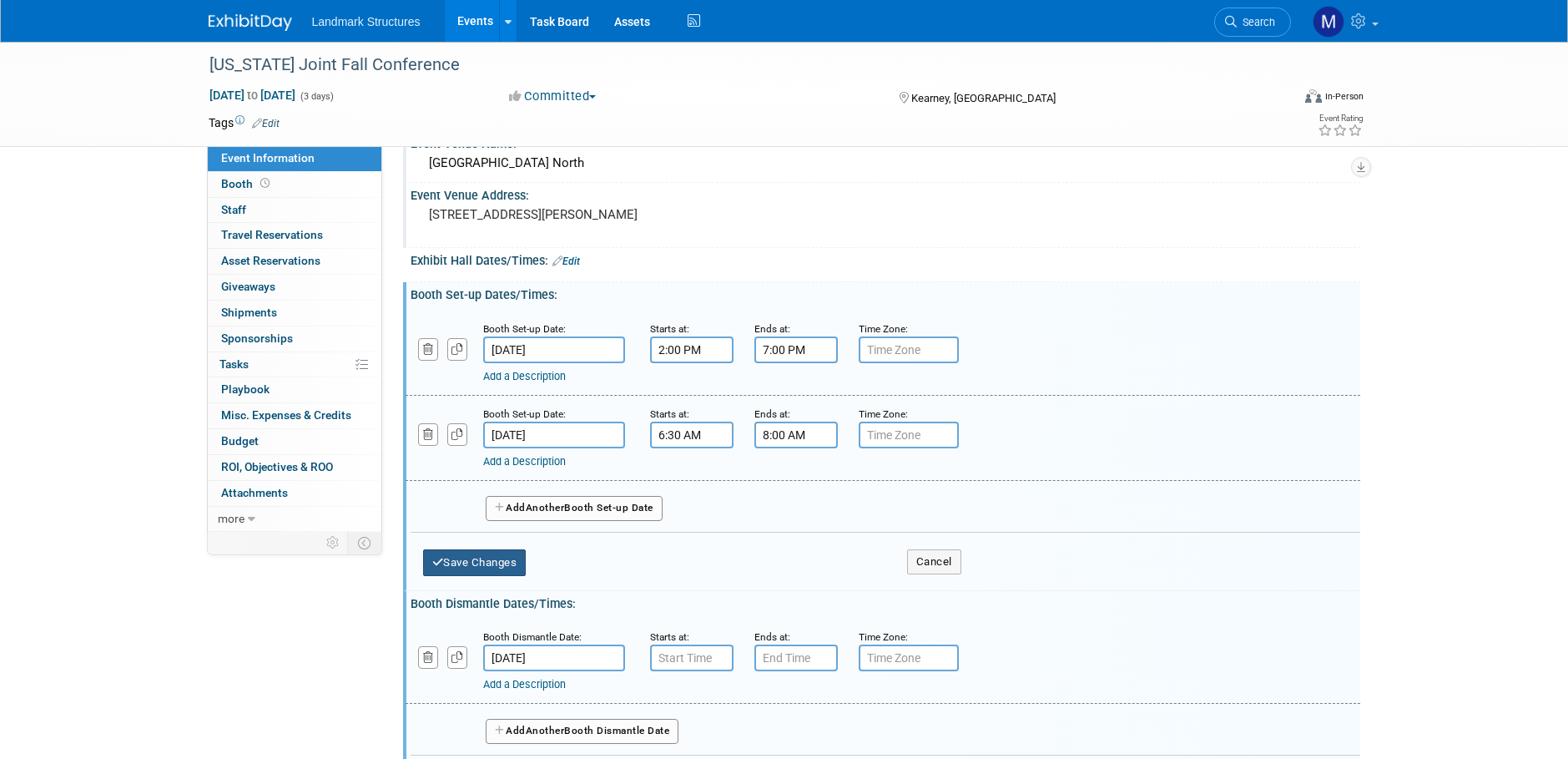
click at [512, 564] on button "Save Changes" at bounding box center [475, 562] width 104 height 27
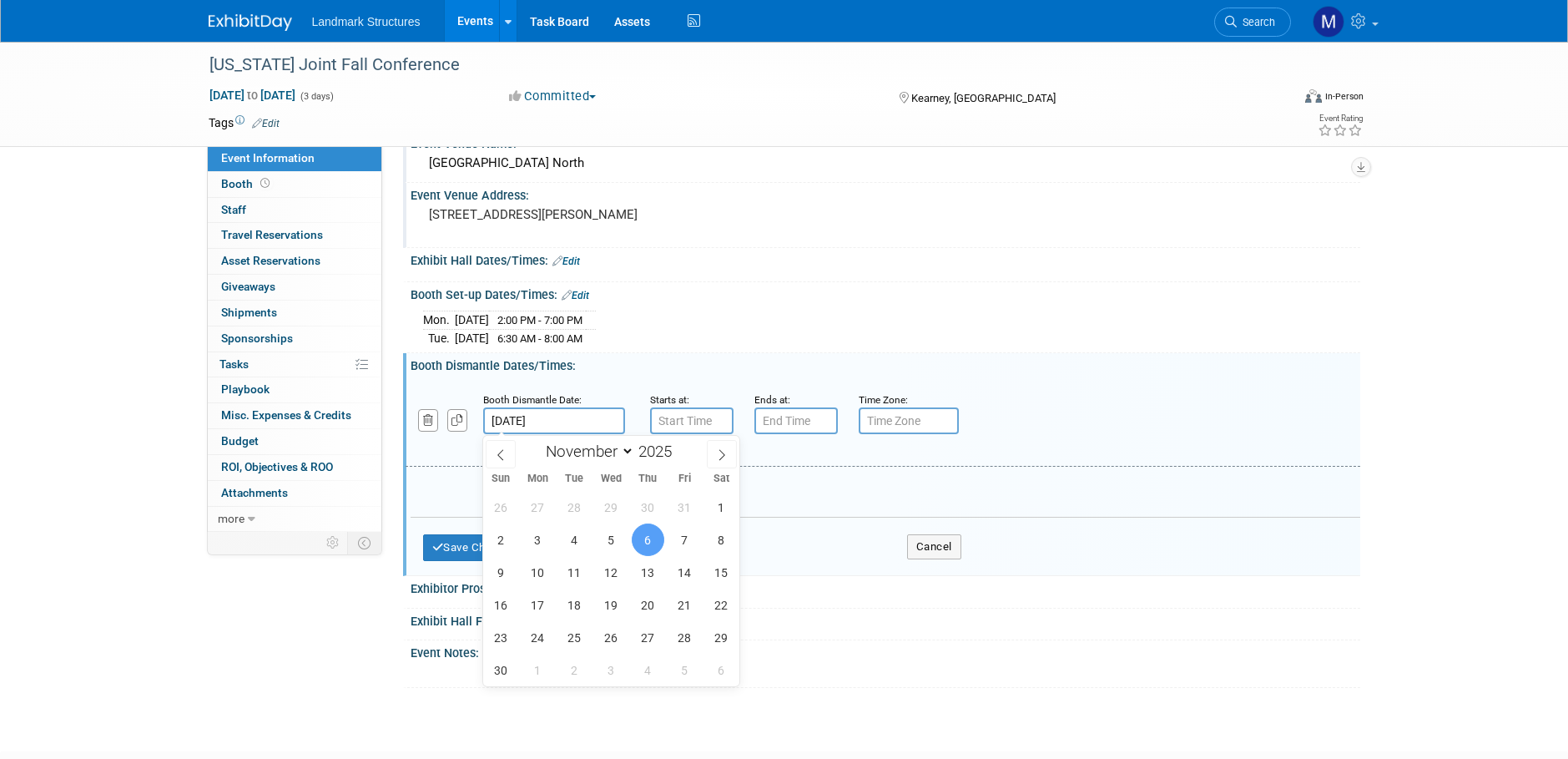
click at [596, 411] on input "[DATE]" at bounding box center [554, 420] width 142 height 27
click at [624, 538] on span "5" at bounding box center [611, 539] width 32 height 32
type input "[DATE]"
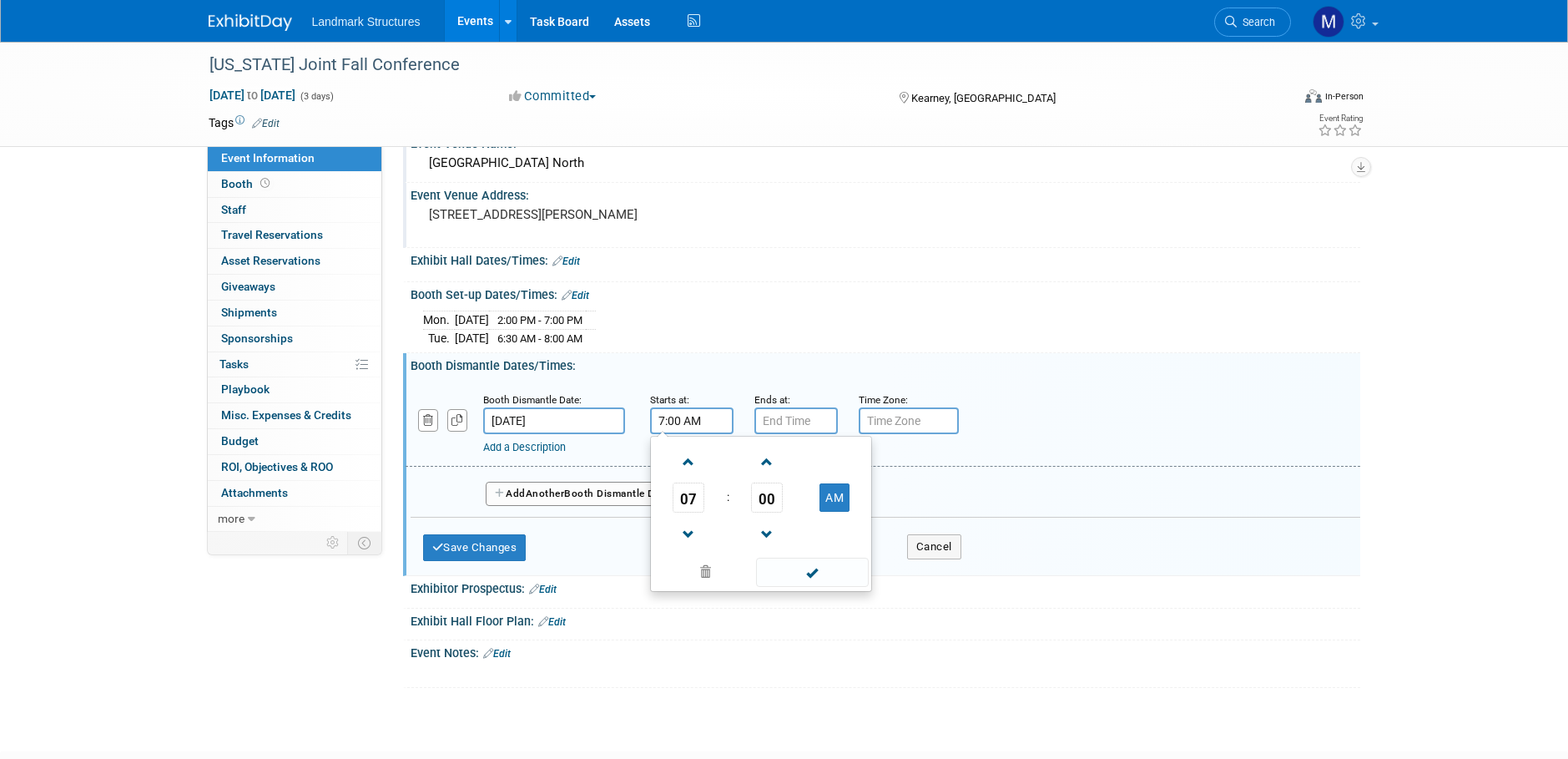
click at [687, 429] on input "7:00 AM" at bounding box center [691, 420] width 83 height 27
click at [680, 495] on span "07" at bounding box center [689, 497] width 31 height 30
click at [765, 510] on td "06" at bounding box center [788, 507] width 54 height 45
click at [847, 497] on button "AM" at bounding box center [835, 497] width 30 height 29
type input "6:00 PM"
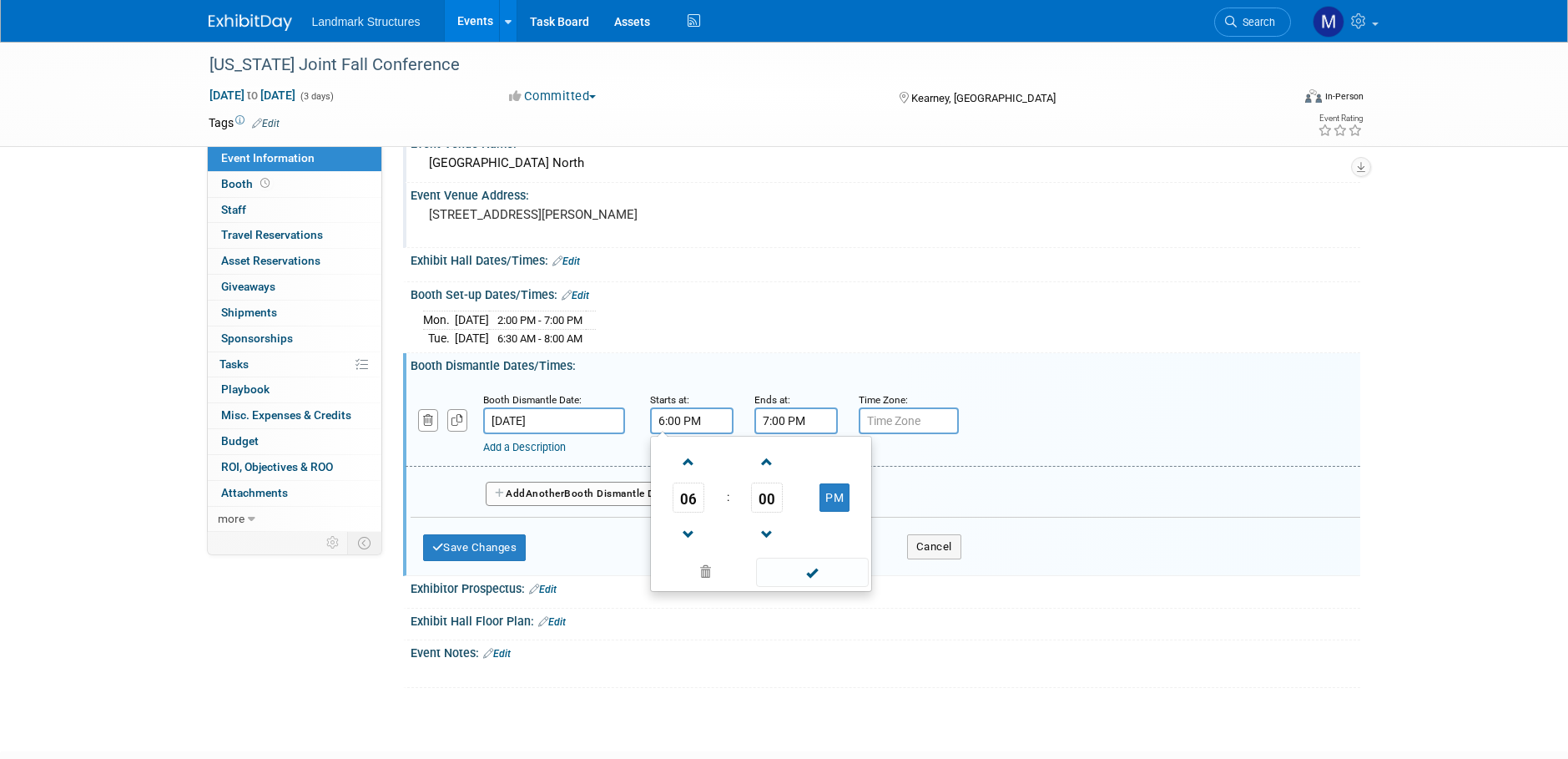
click at [820, 420] on input "7:00 PM" at bounding box center [796, 420] width 83 height 27
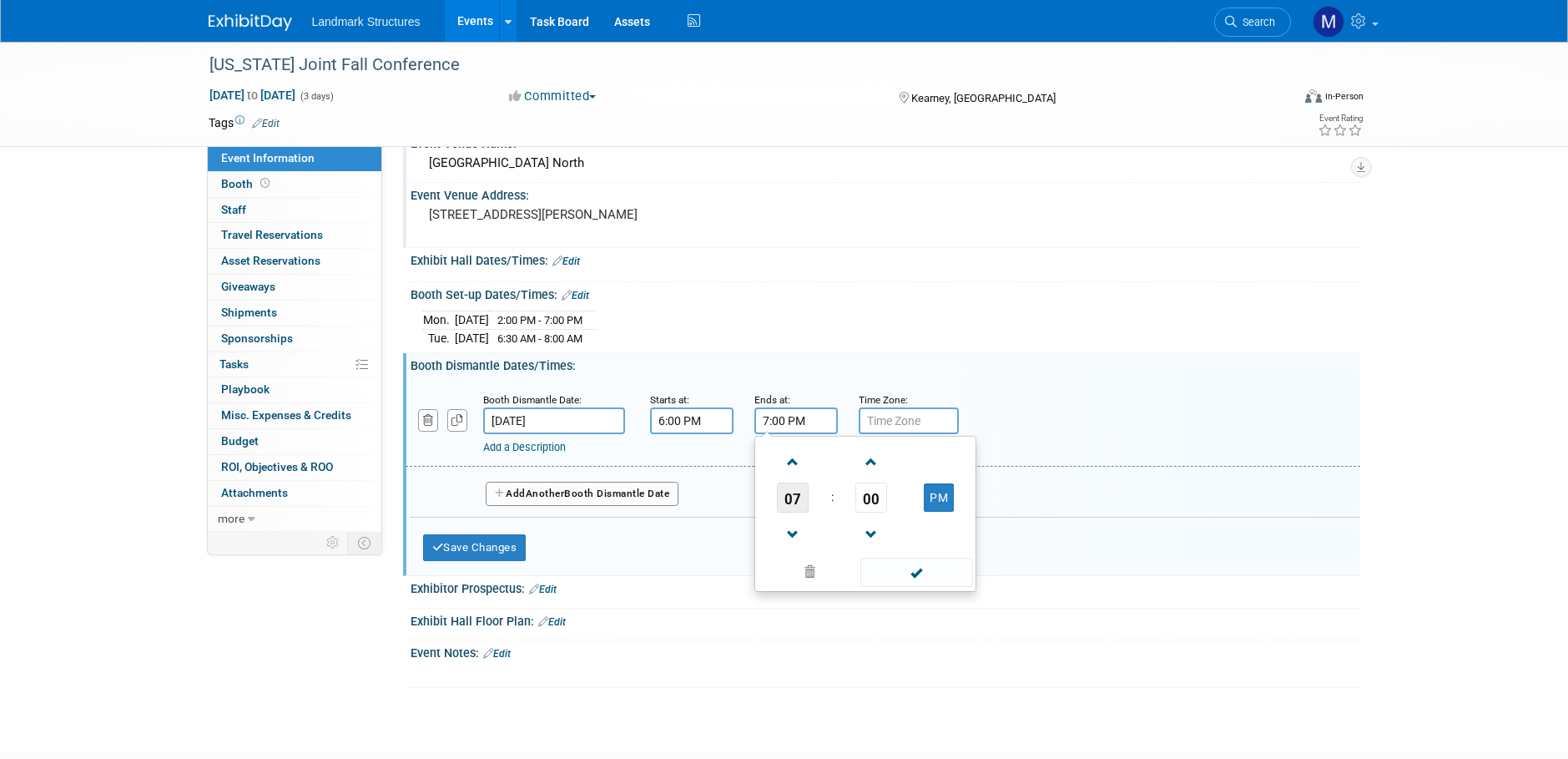
click at [805, 504] on span "07" at bounding box center [793, 497] width 31 height 30
click at [871, 546] on td "10" at bounding box center [892, 553] width 54 height 45
type input "10:00 PM"
click at [915, 576] on span at bounding box center [917, 572] width 113 height 30
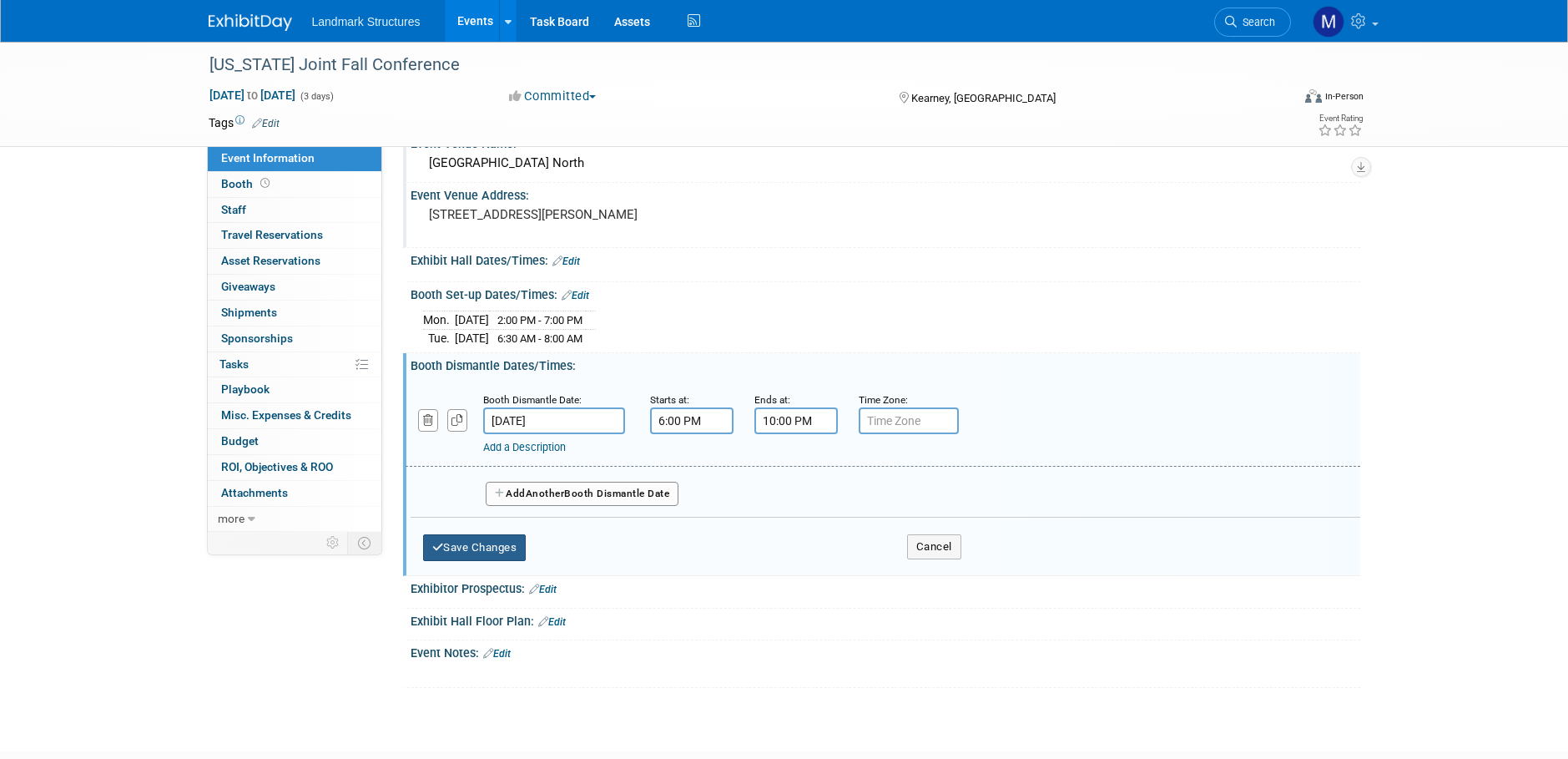
click at [506, 548] on button "Save Changes" at bounding box center [475, 547] width 104 height 27
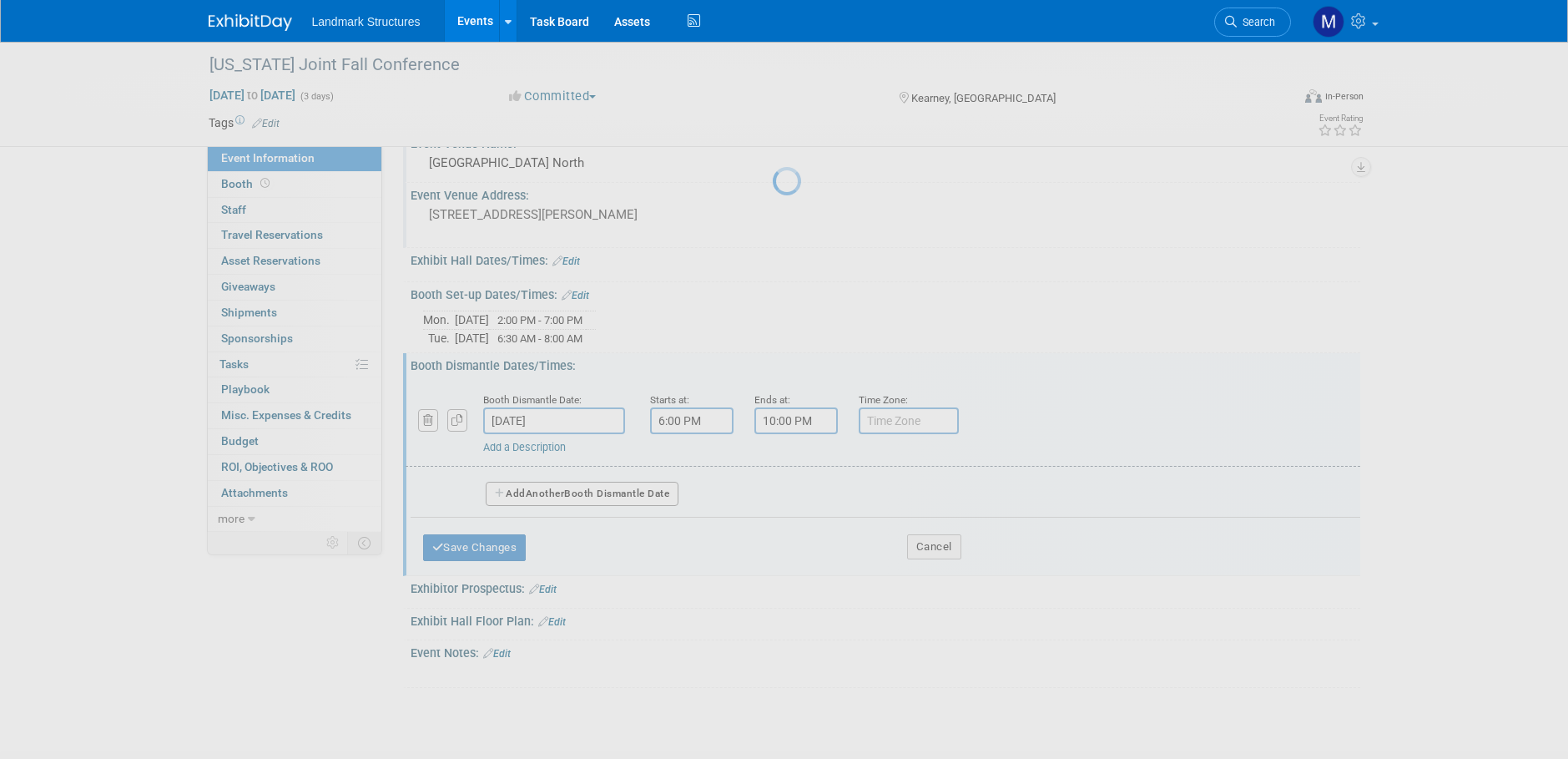
scroll to position [17, 0]
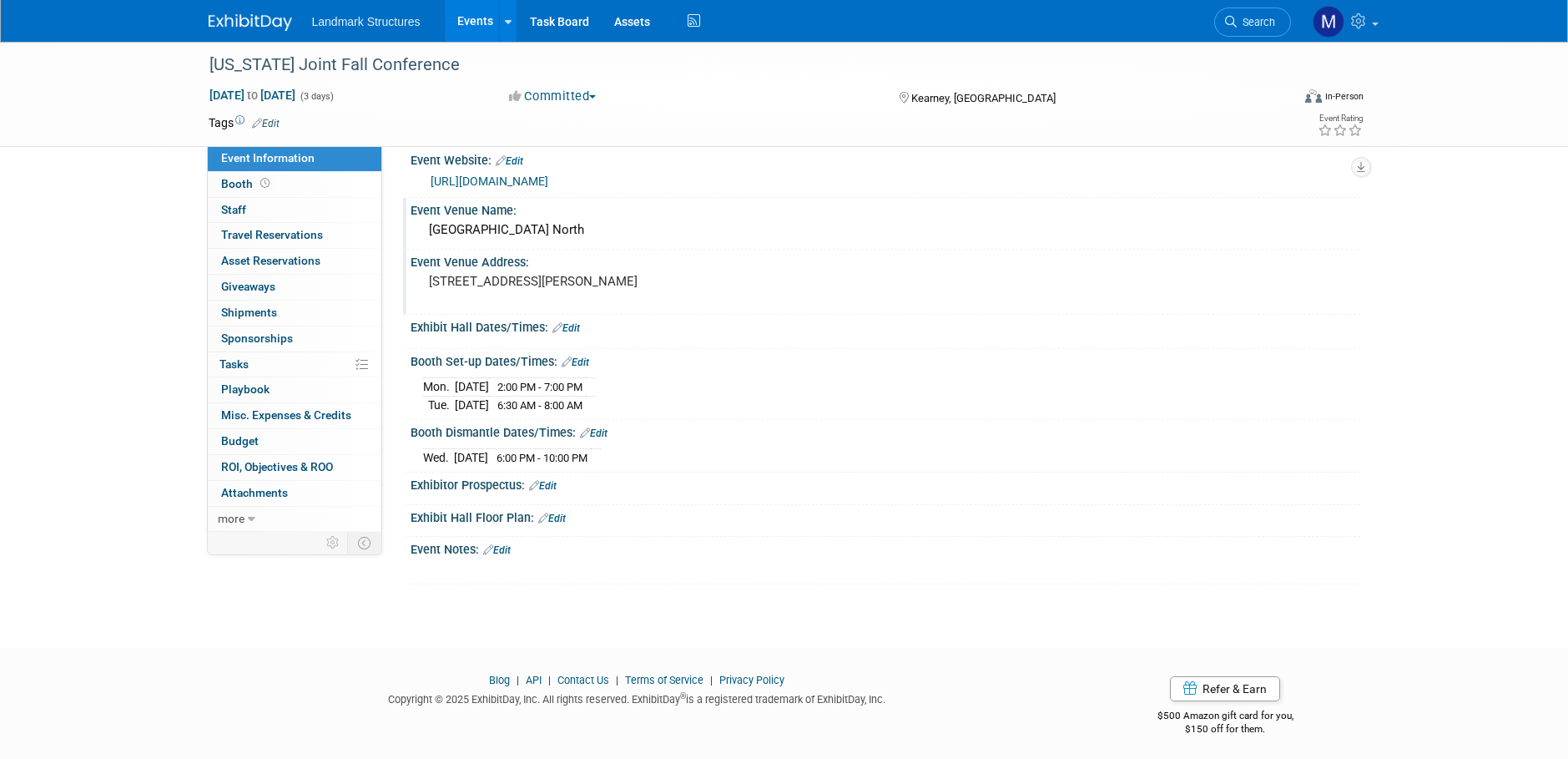
click at [582, 456] on span "6:00 PM - 10:00 PM" at bounding box center [542, 458] width 91 height 13
click at [548, 461] on span "6:00 PM - 10:00 PM" at bounding box center [542, 458] width 91 height 13
click at [602, 436] on link "Edit" at bounding box center [594, 433] width 28 height 12
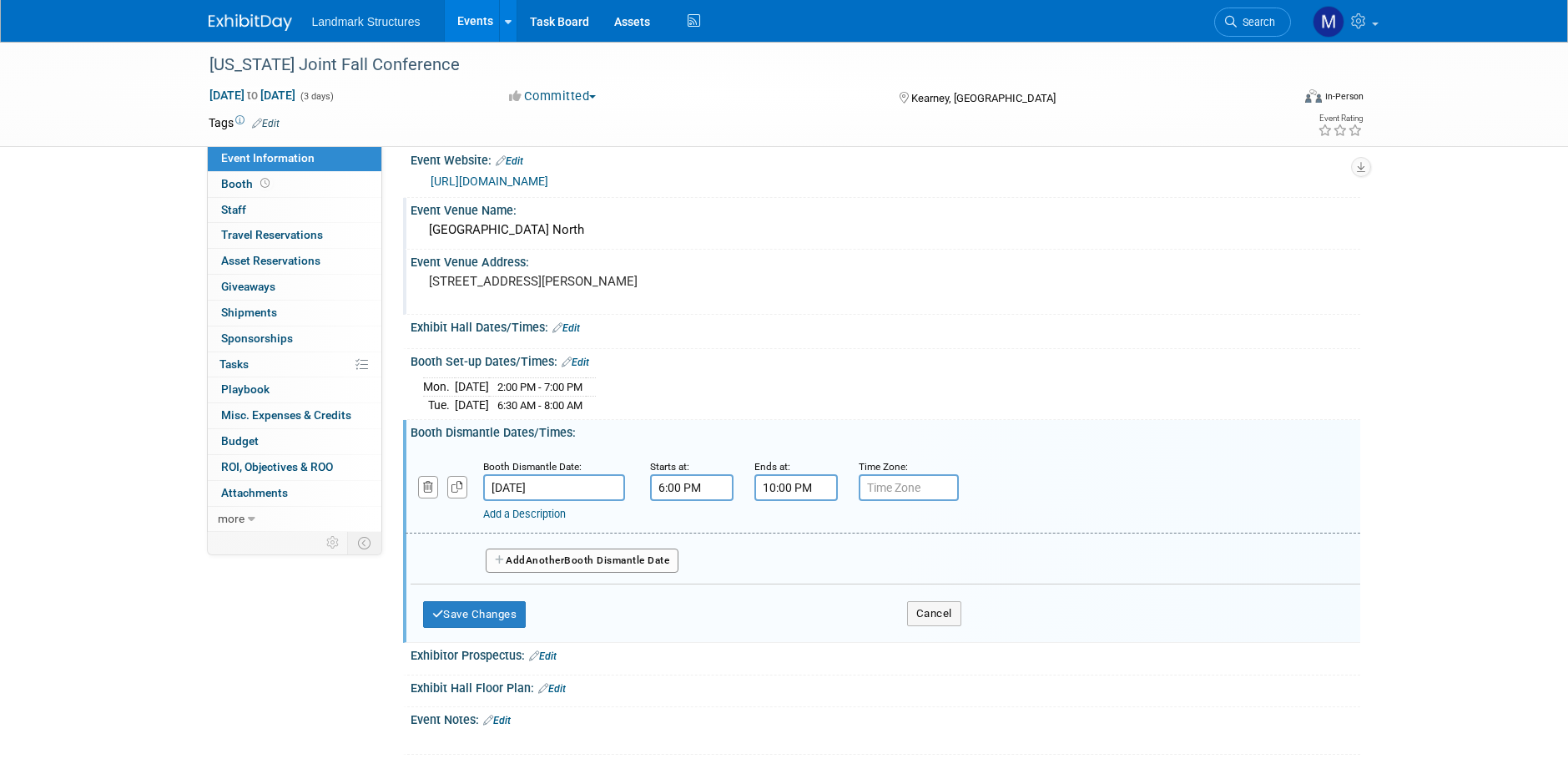
click at [775, 485] on input "10:00 PM" at bounding box center [796, 487] width 83 height 27
click at [798, 555] on span "10" at bounding box center [793, 564] width 31 height 30
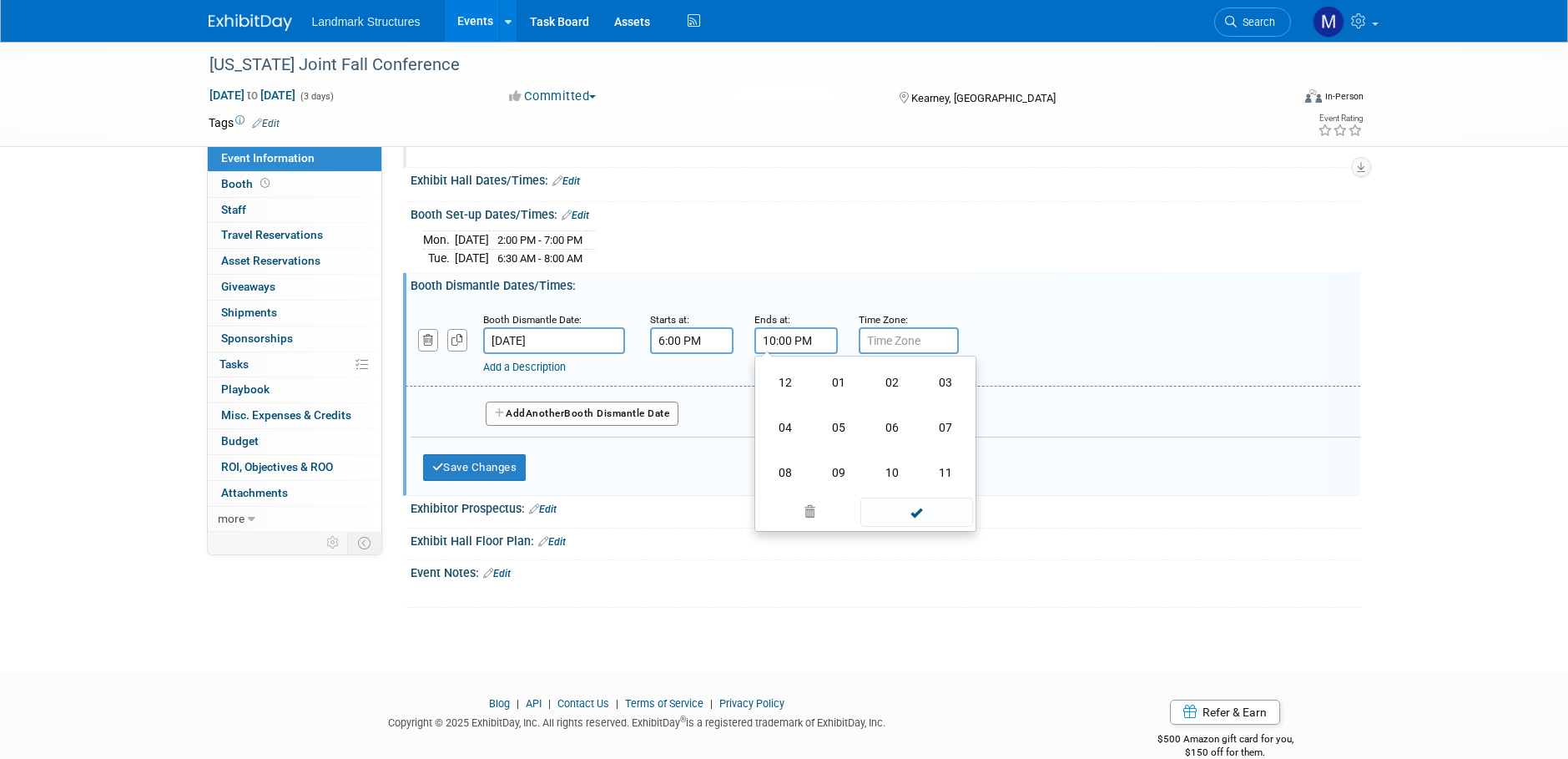
scroll to position [193, 0]
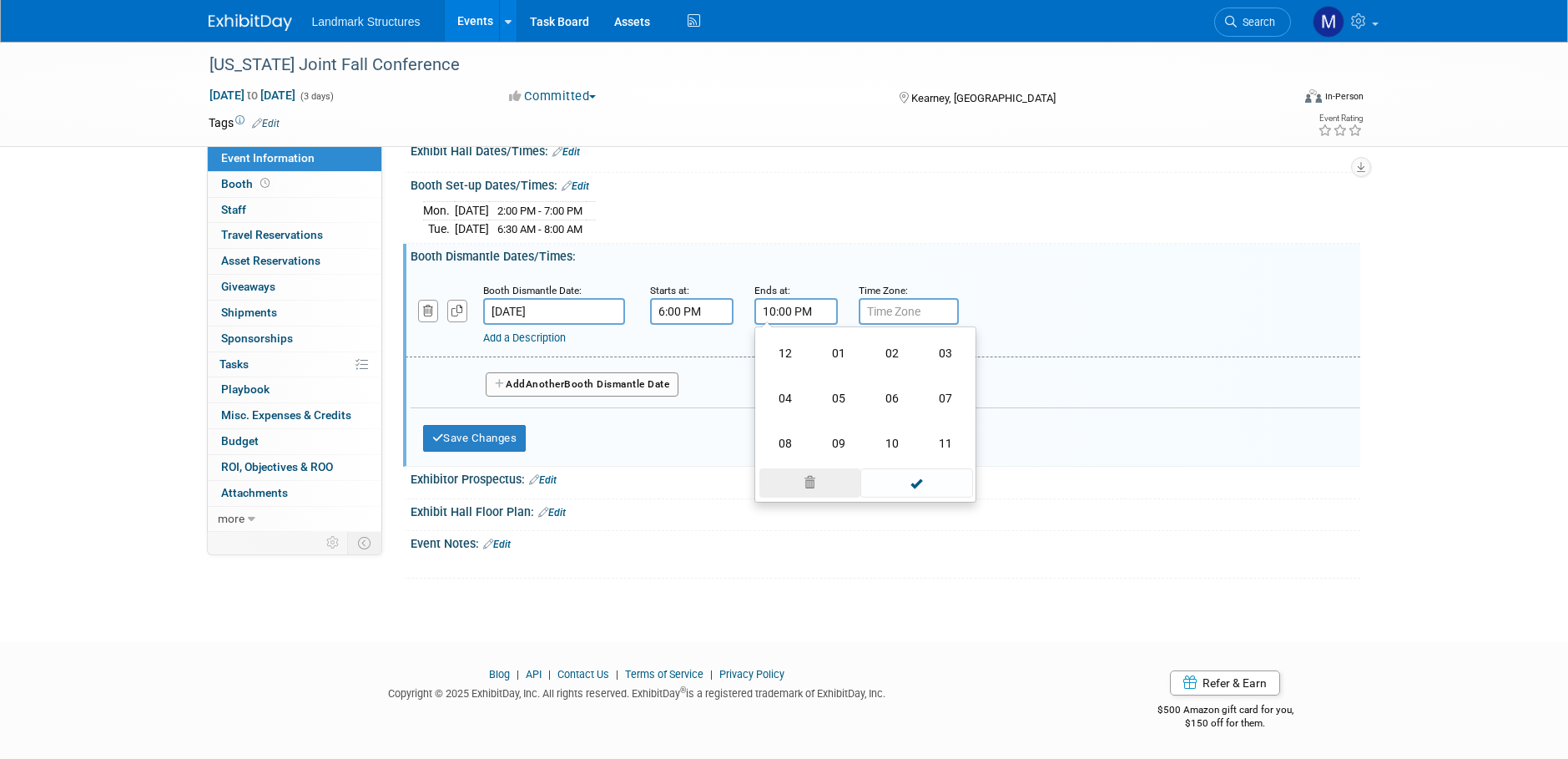
click at [812, 489] on span at bounding box center [810, 483] width 101 height 30
click at [1043, 471] on div "Exhibitor Prospectus: Edit" at bounding box center [886, 477] width 950 height 21
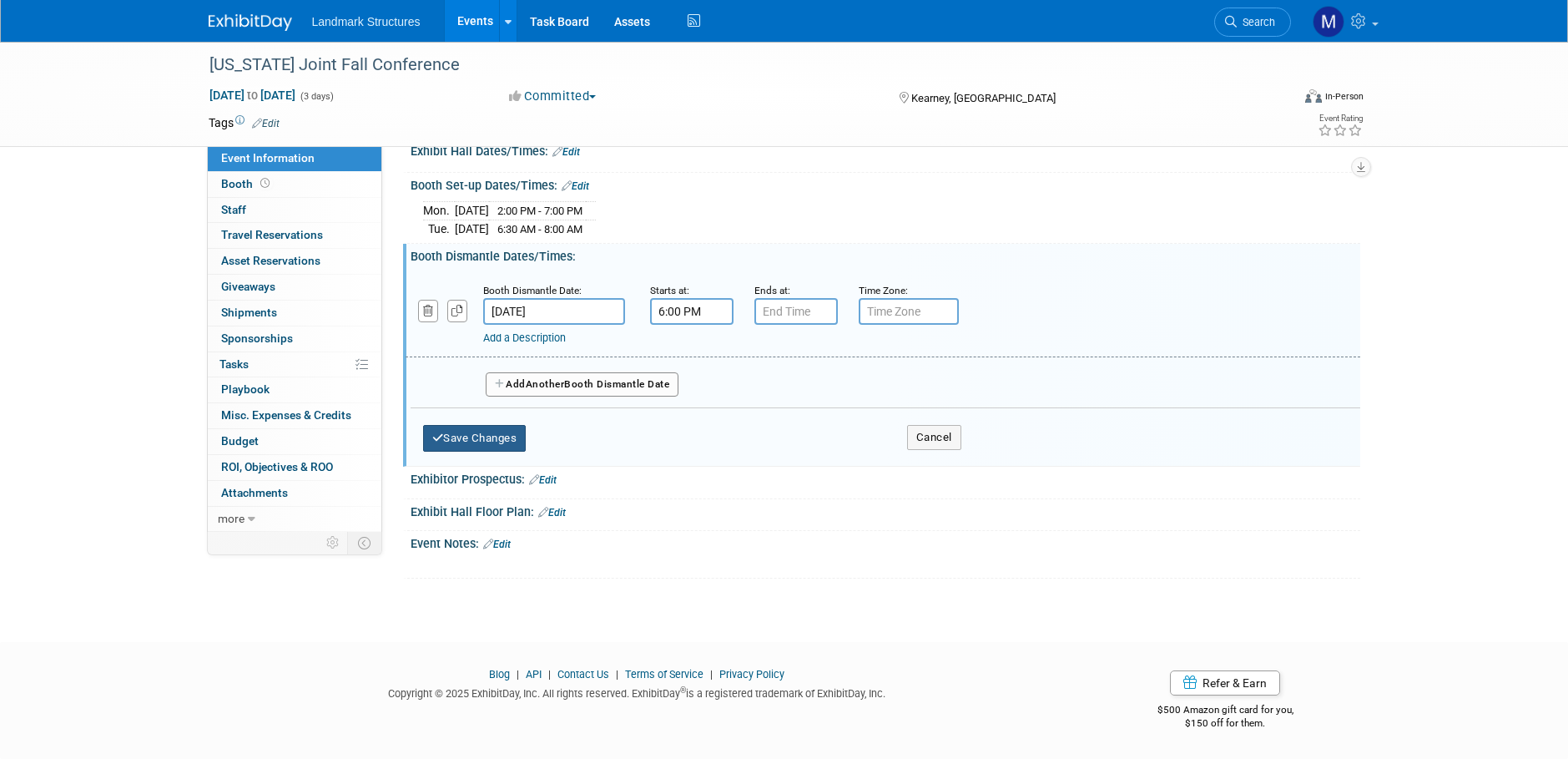
click at [500, 433] on button "Save Changes" at bounding box center [475, 438] width 104 height 27
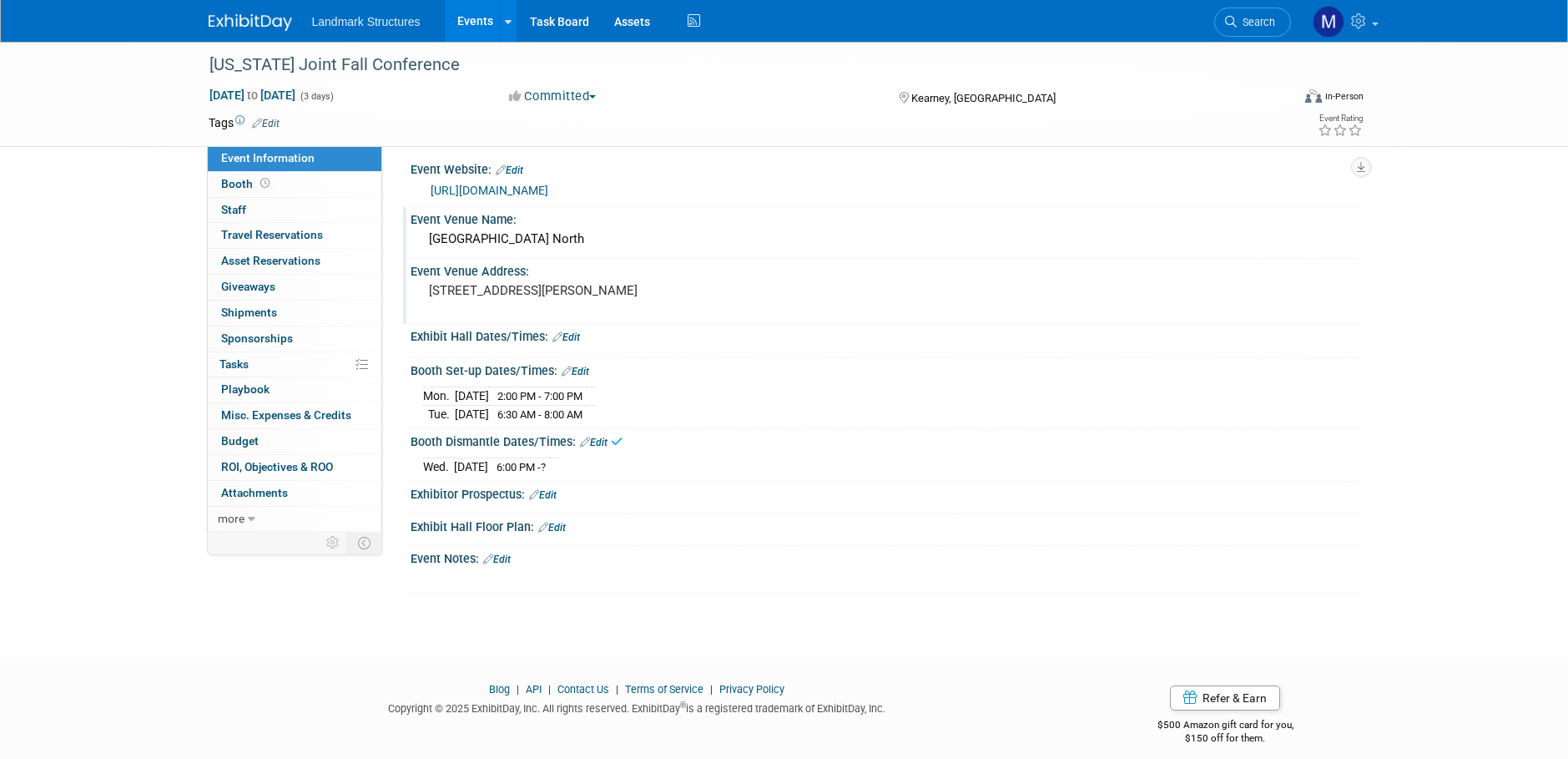
scroll to position [0, 0]
